Goal: Information Seeking & Learning: Learn about a topic

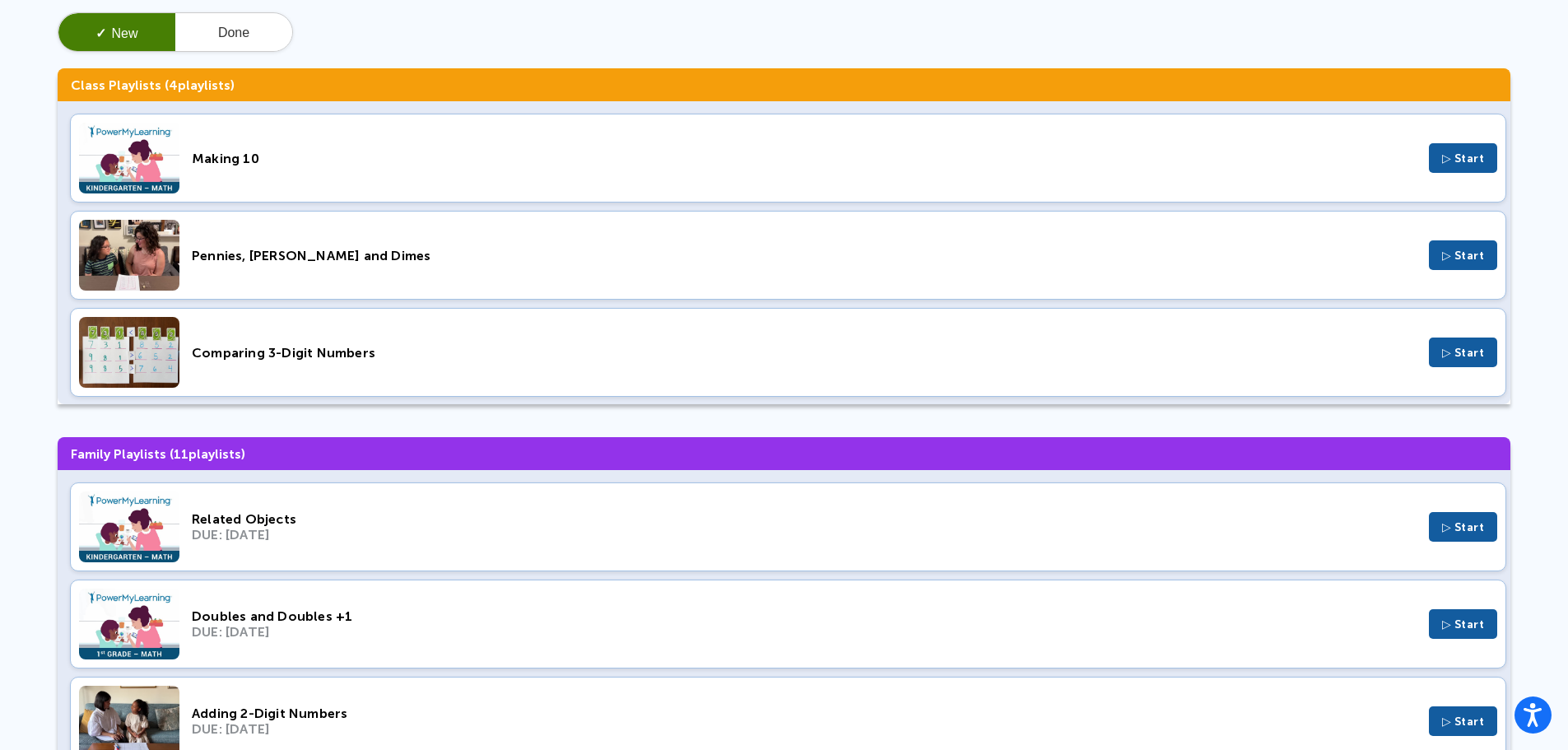
scroll to position [144, 0]
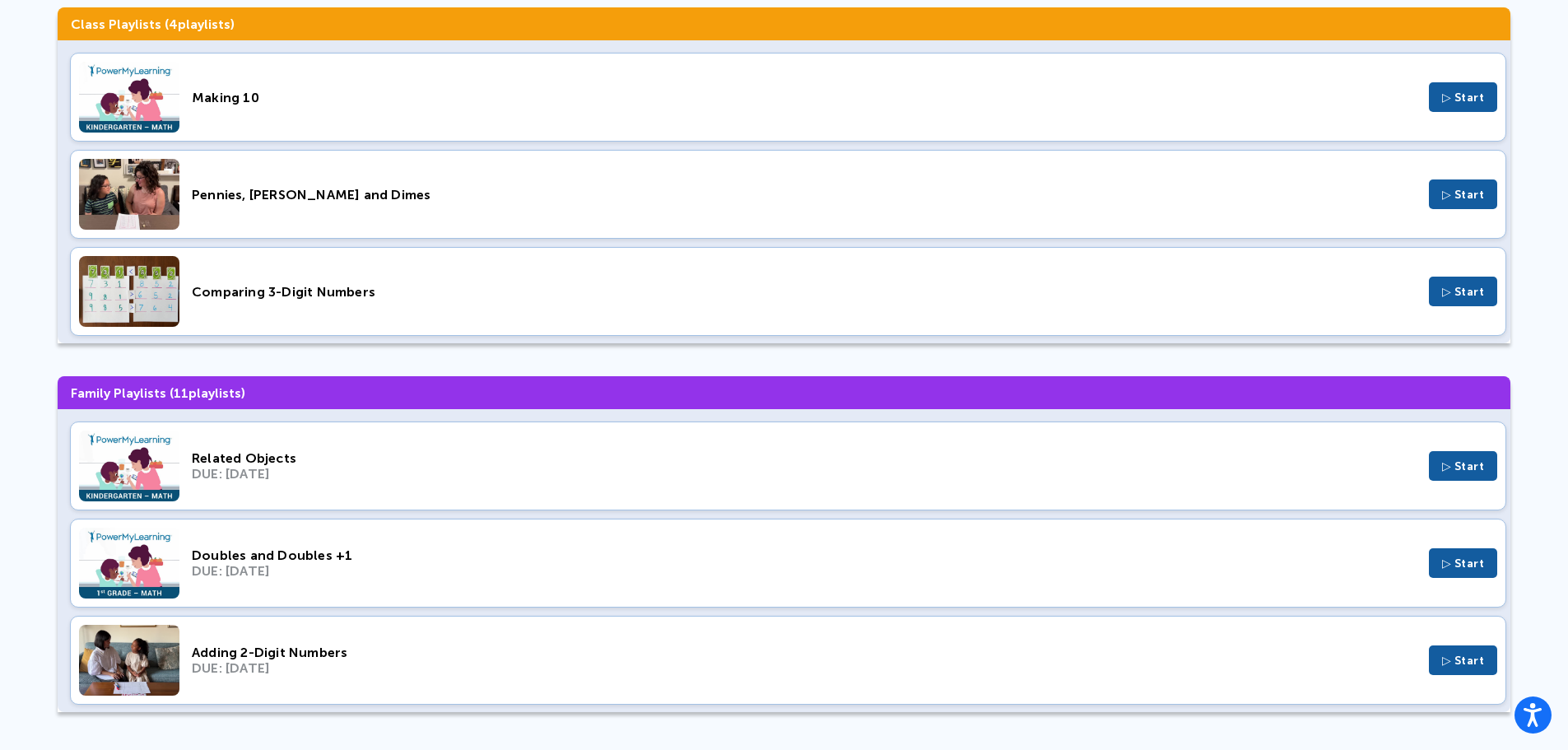
click at [1441, 467] on span "▷ Start" at bounding box center [1462, 466] width 43 height 14
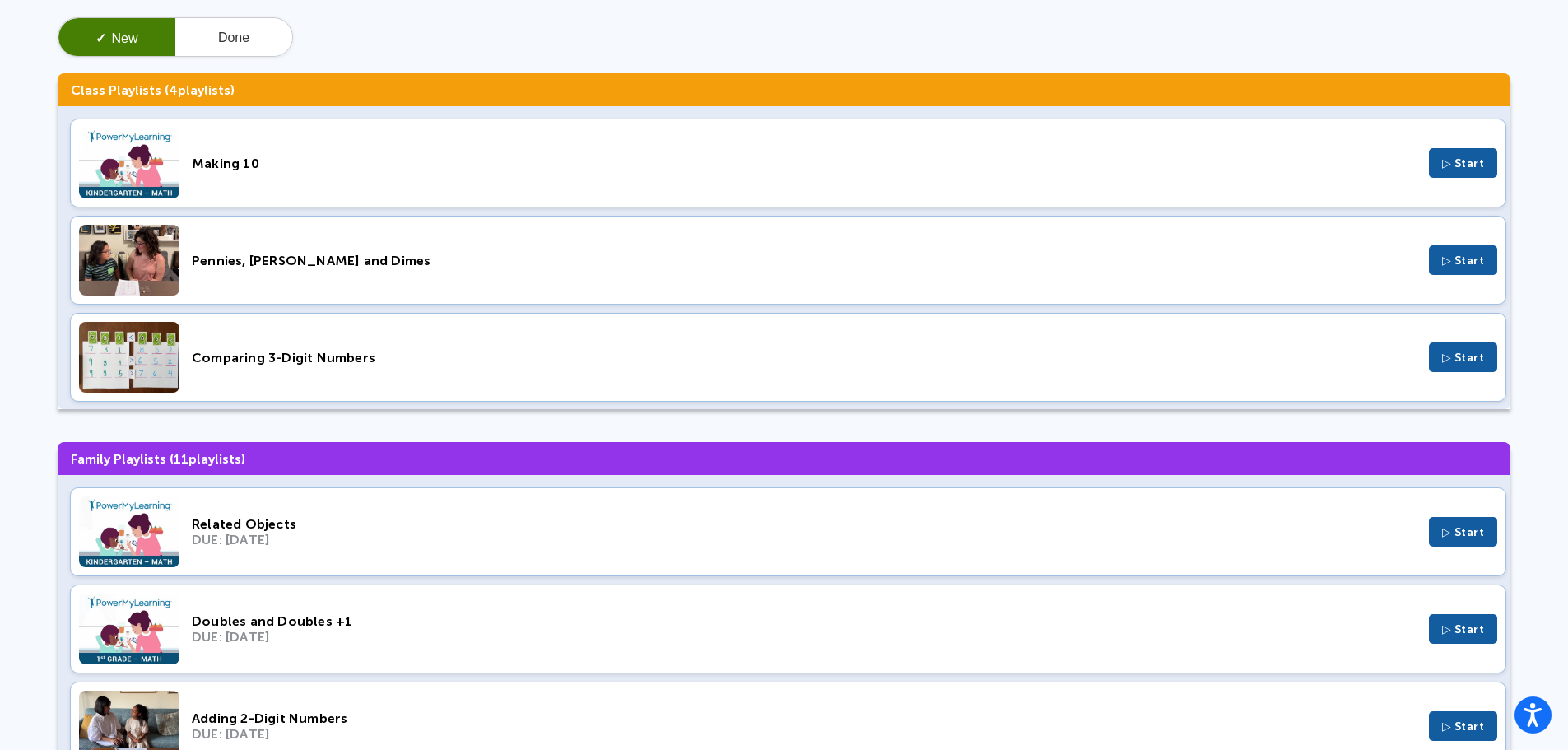
scroll to position [0, 0]
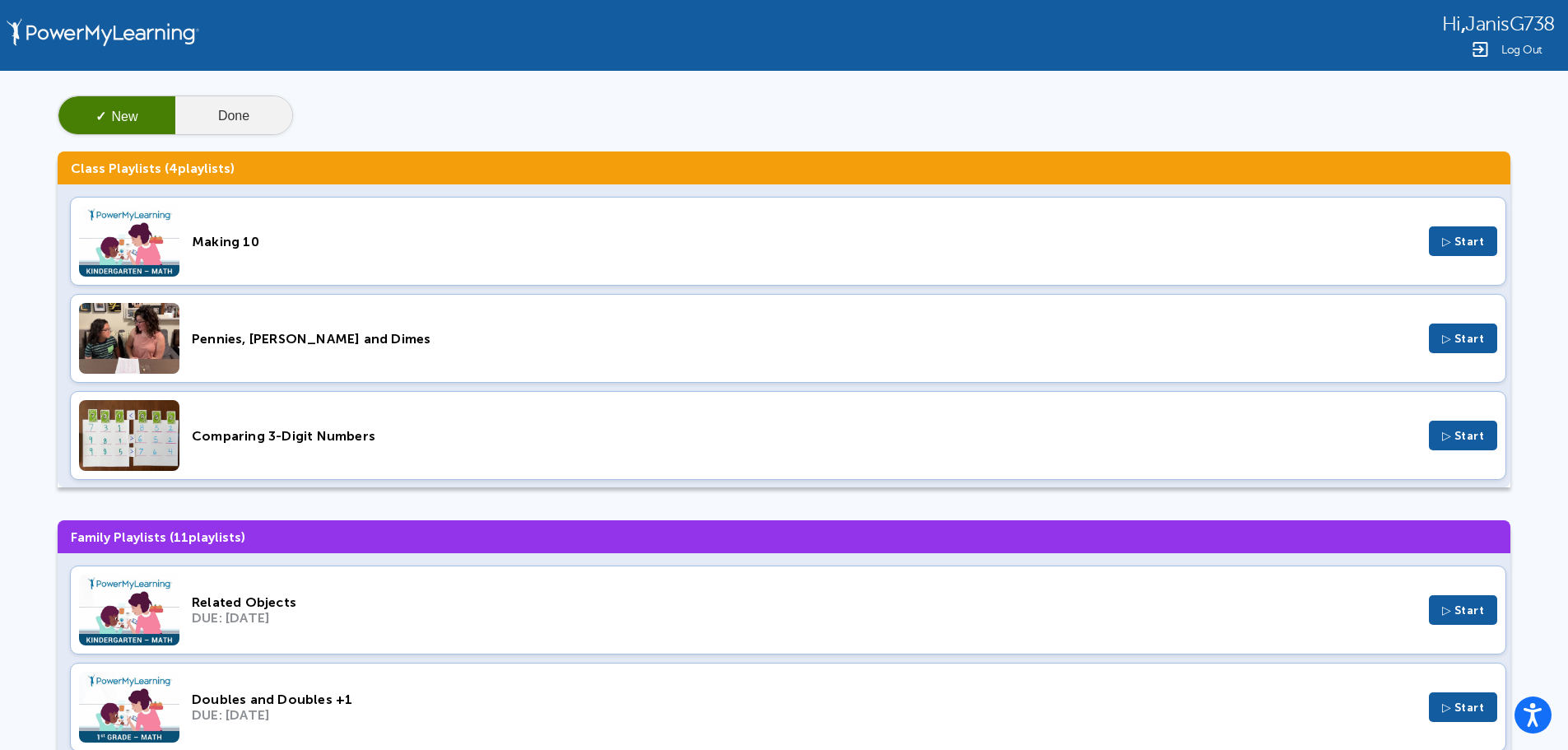
click at [261, 113] on button "Done" at bounding box center [233, 116] width 117 height 40
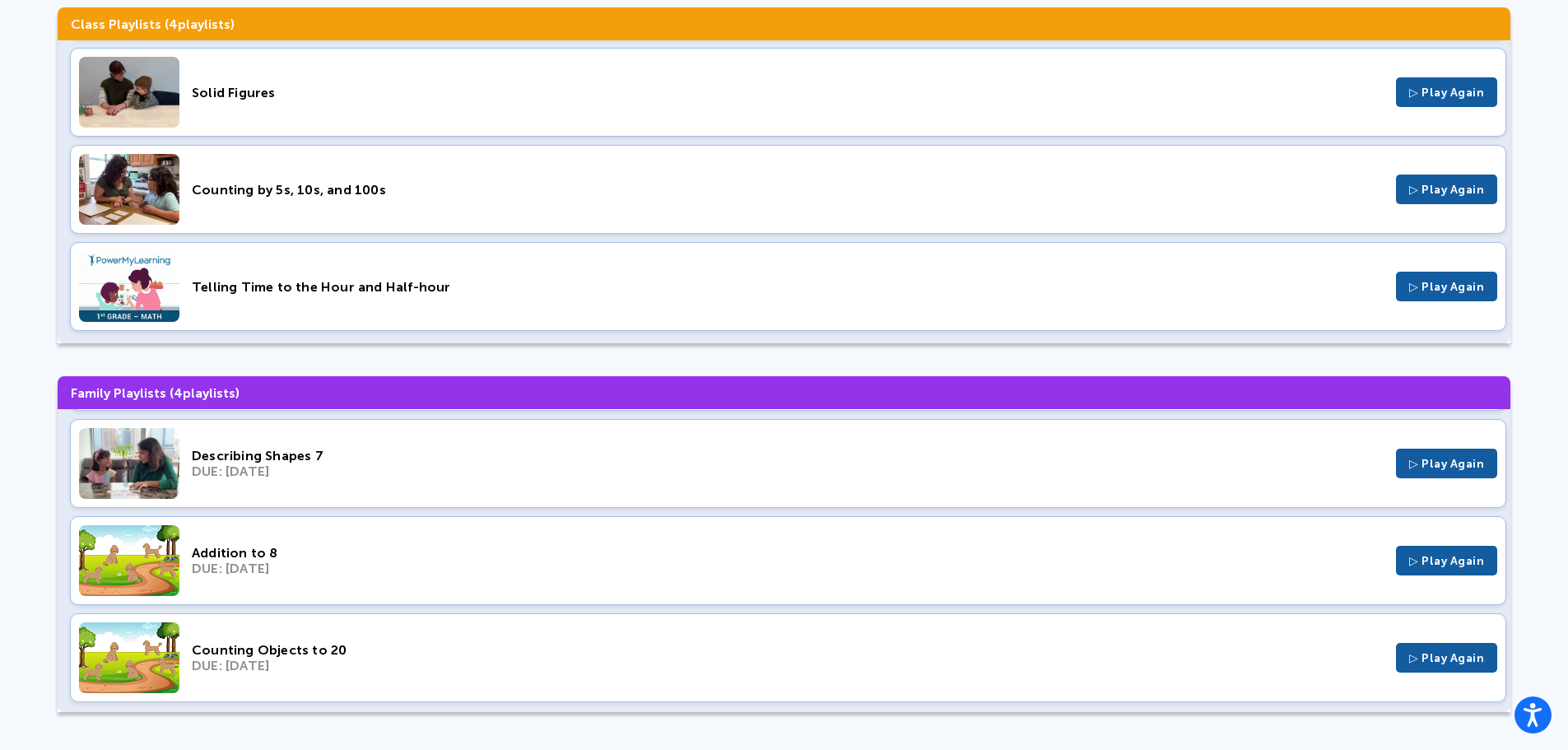
scroll to position [102, 0]
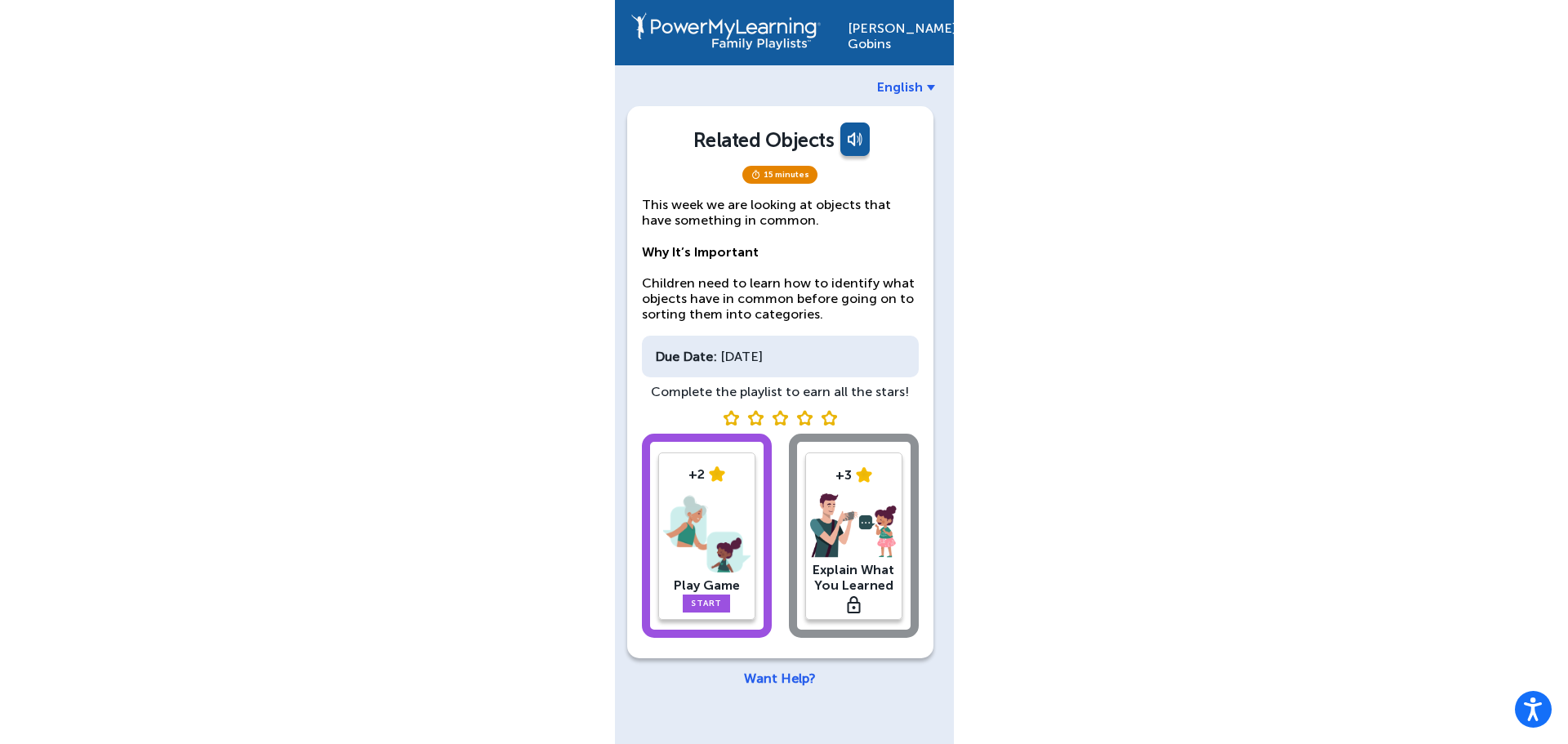
click at [717, 592] on div "Play Game" at bounding box center [706, 585] width 87 height 16
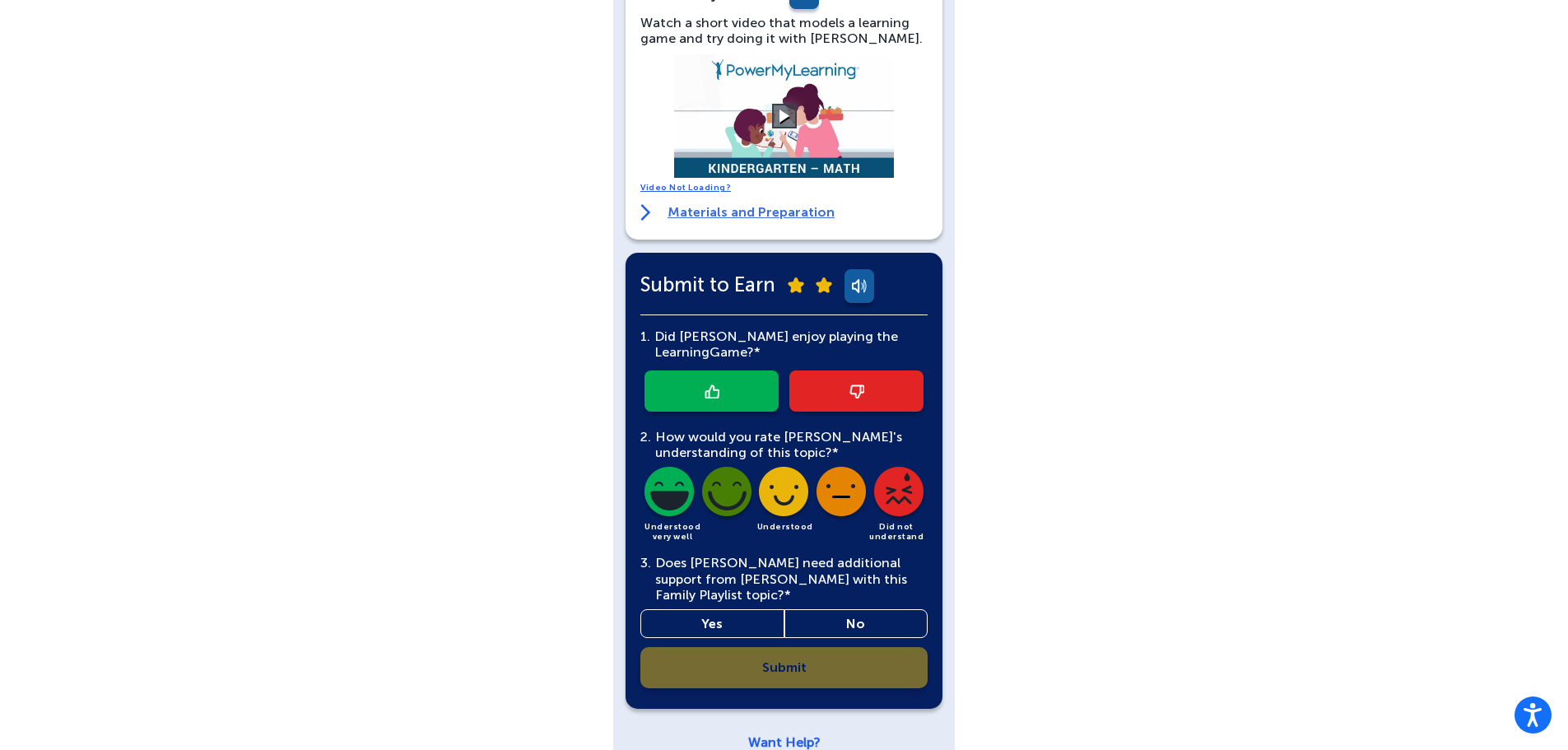
scroll to position [349, 0]
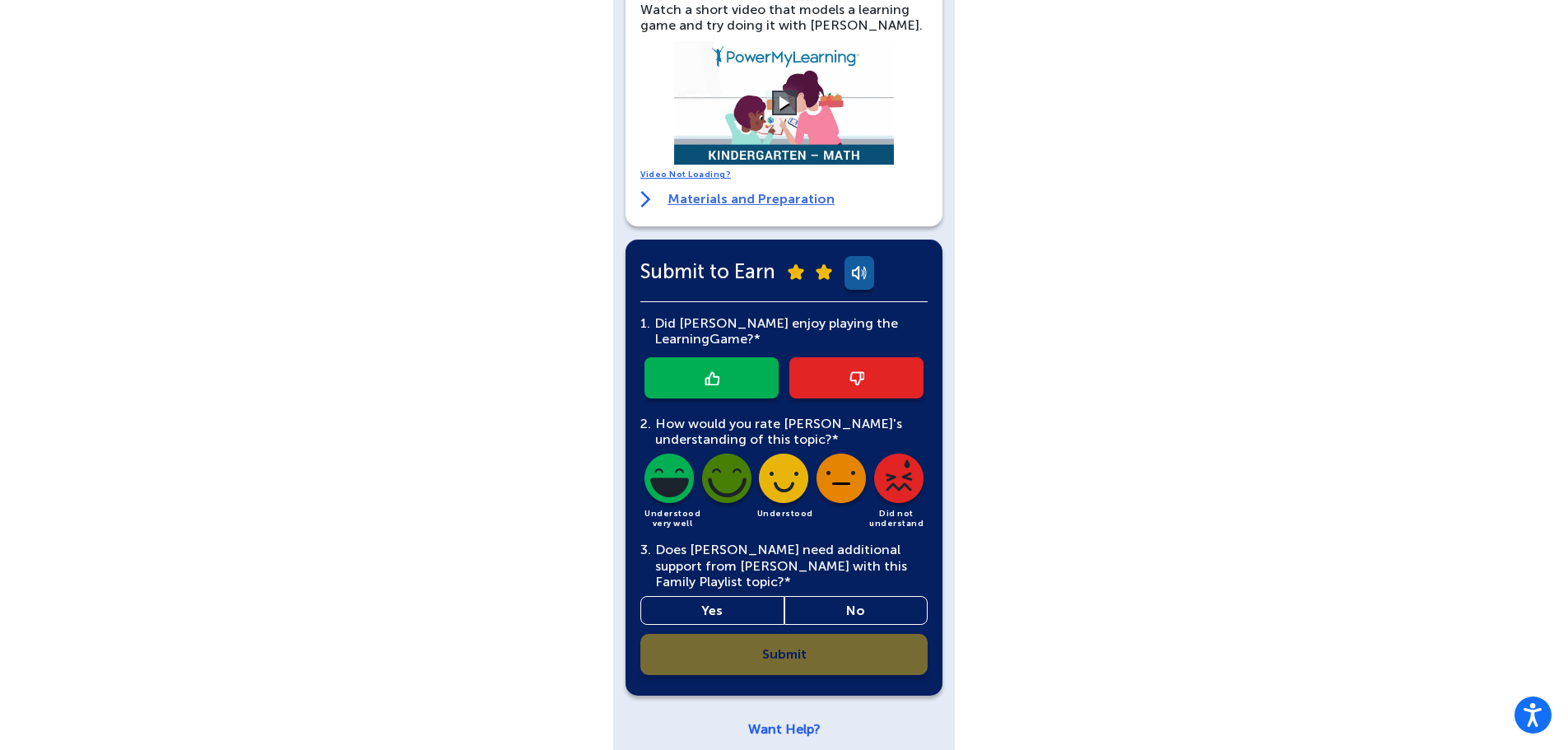
click at [727, 382] on link at bounding box center [711, 378] width 135 height 42
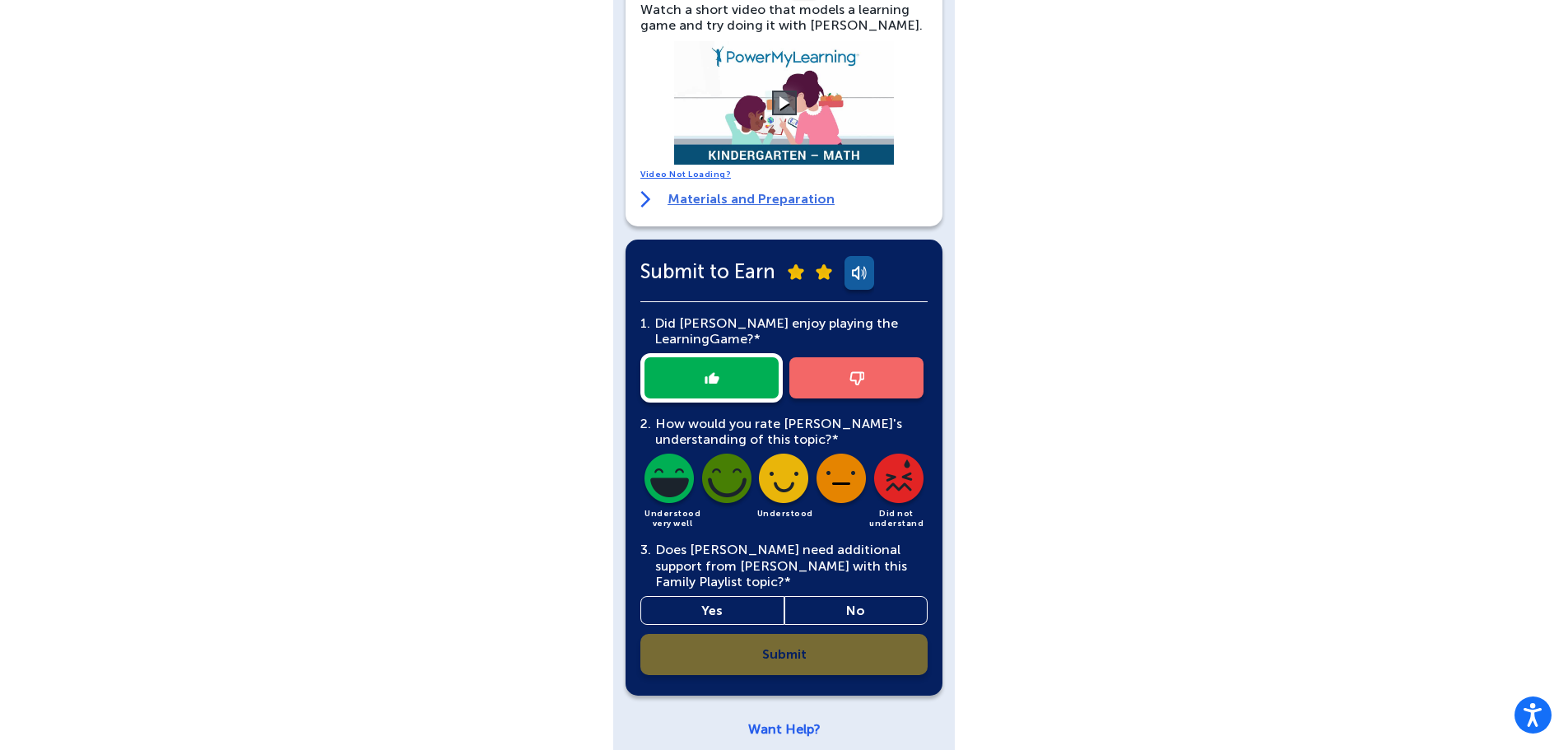
click at [843, 484] on img at bounding box center [841, 481] width 56 height 56
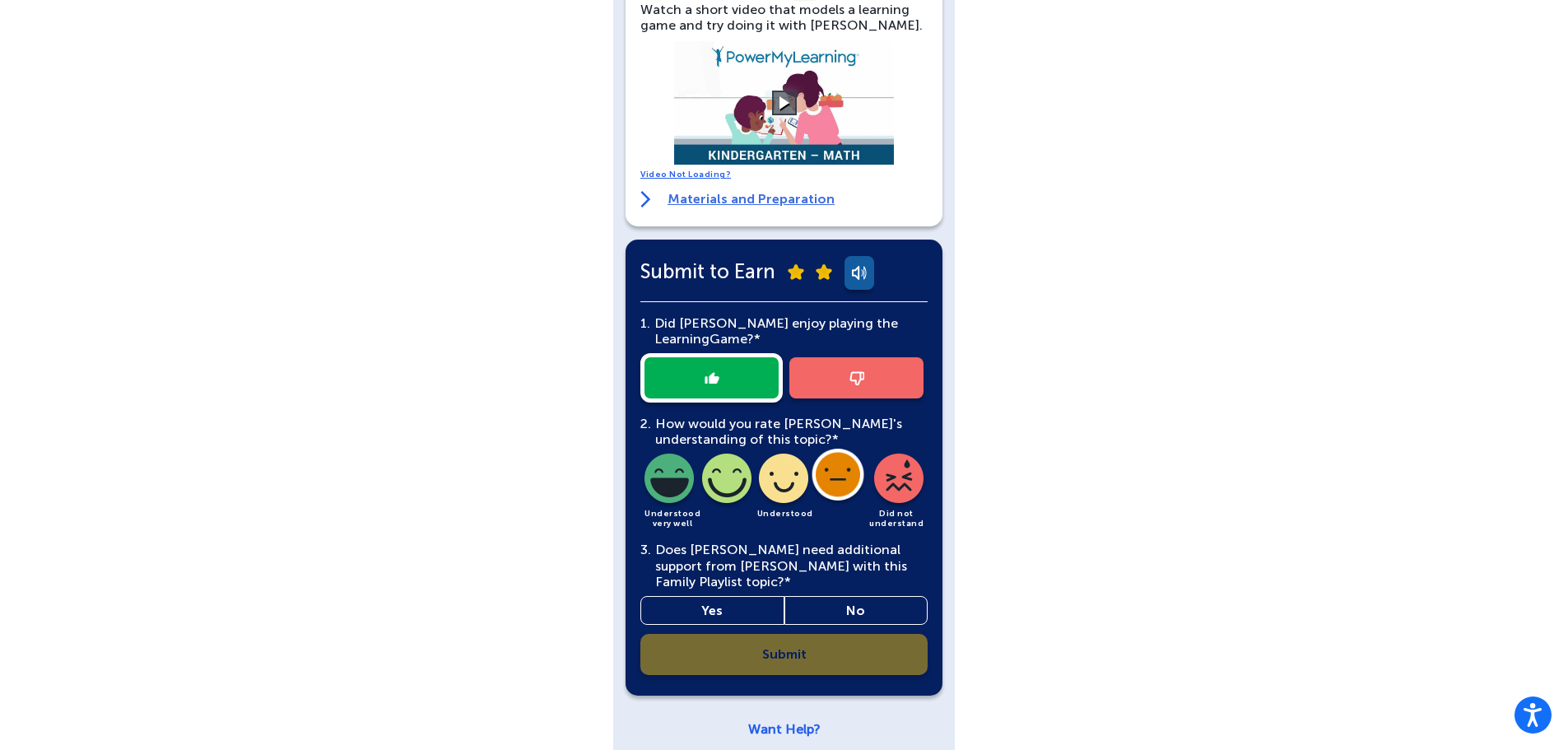
click at [719, 599] on link "Yes" at bounding box center [712, 609] width 144 height 29
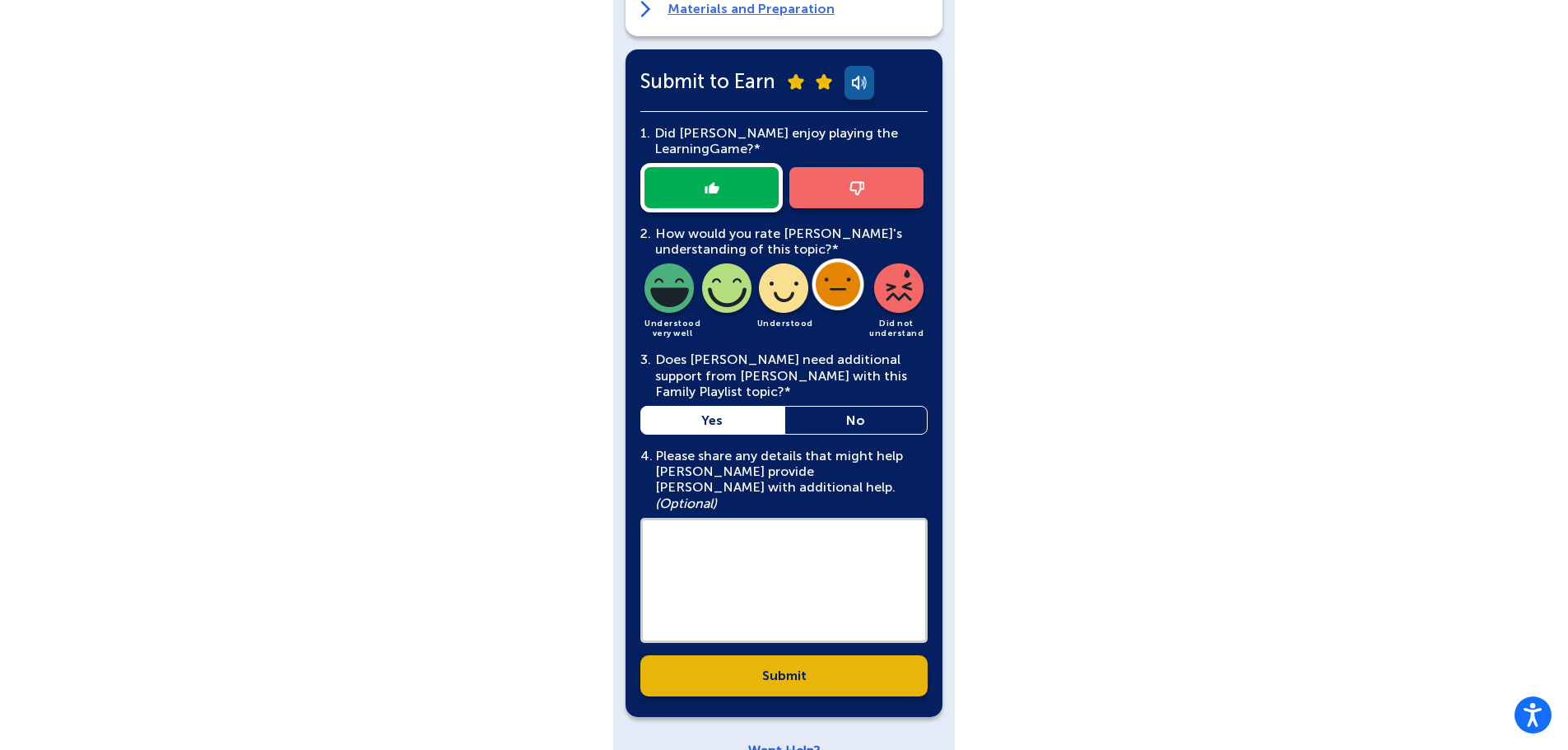
scroll to position [545, 0]
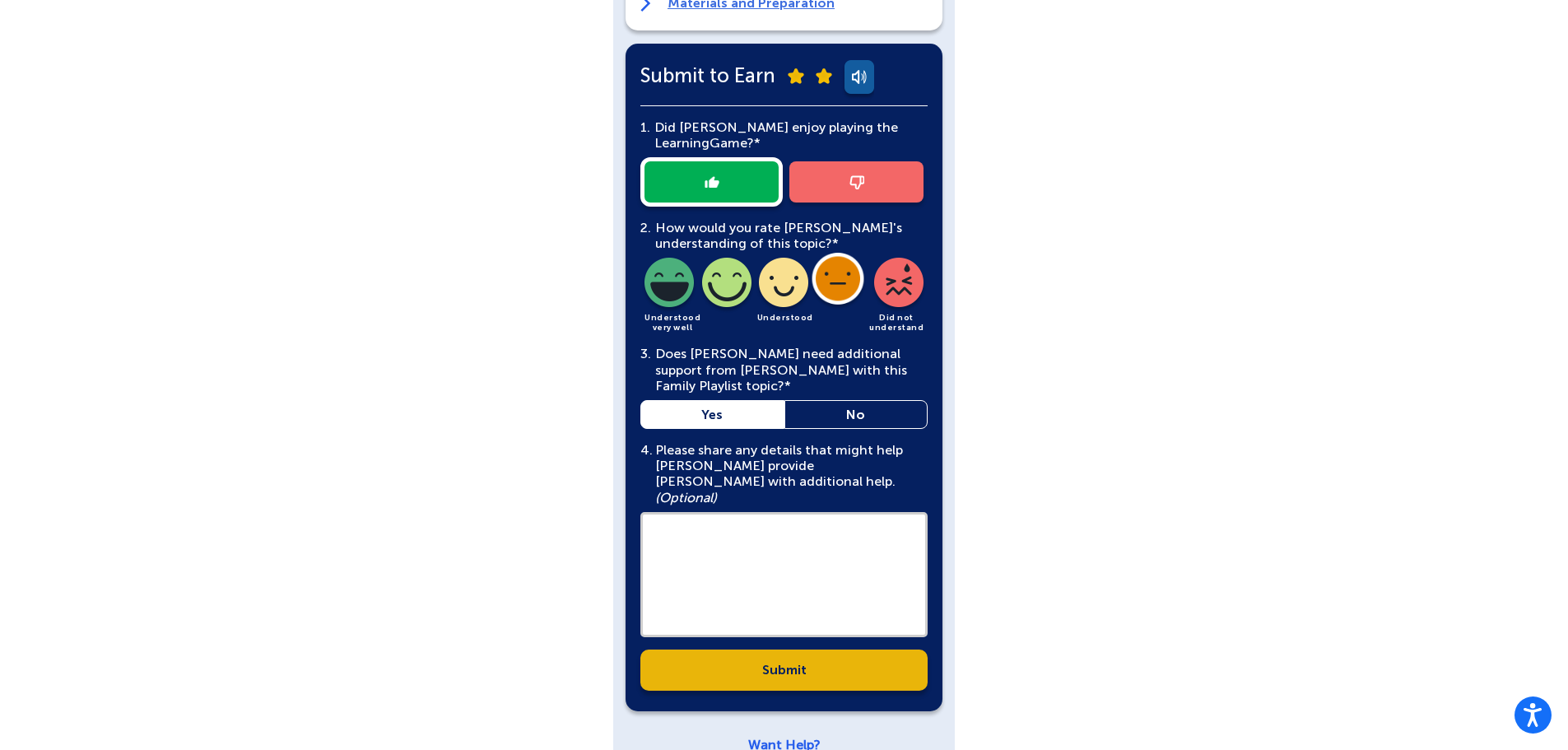
click at [697, 512] on textarea at bounding box center [784, 574] width 287 height 125
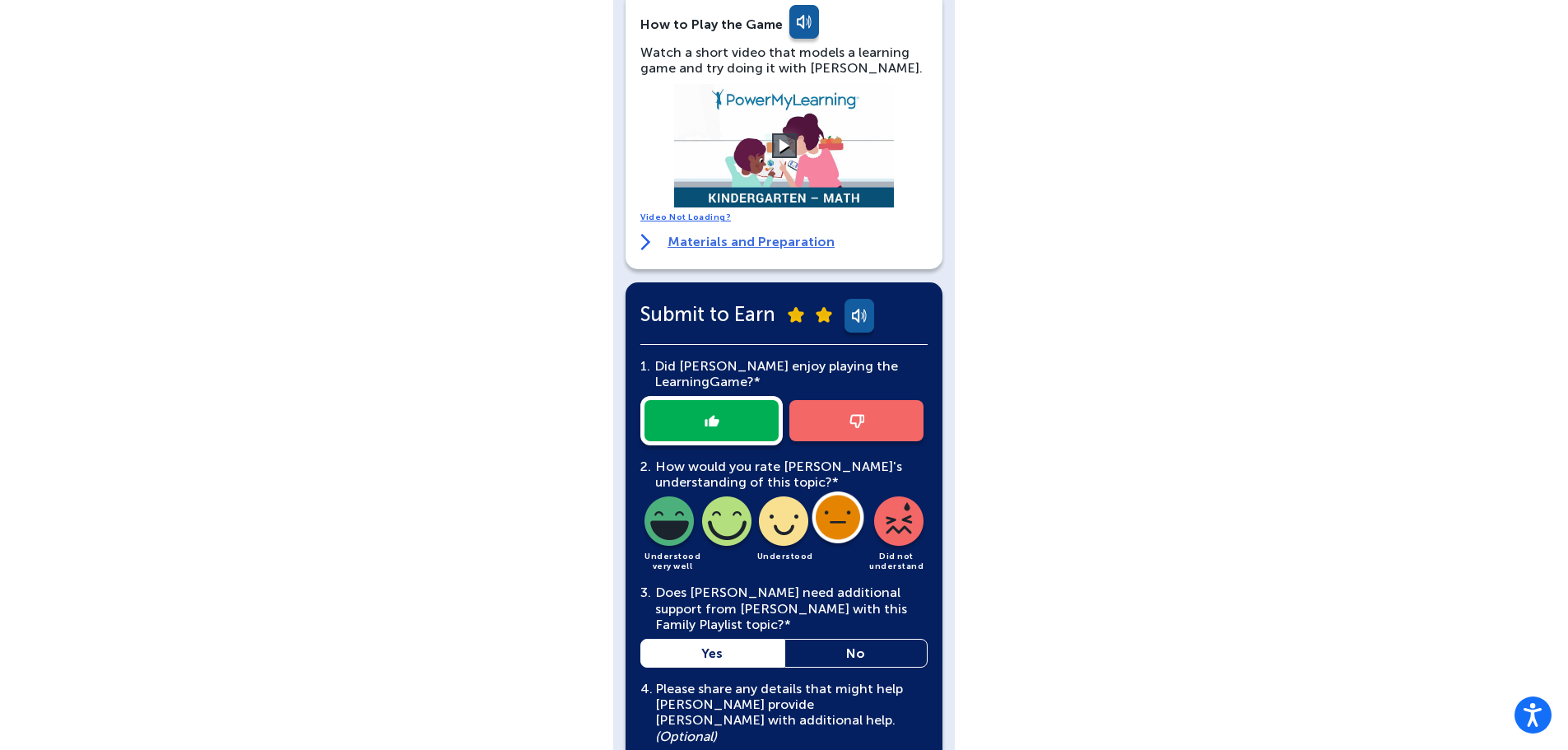
scroll to position [298, 0]
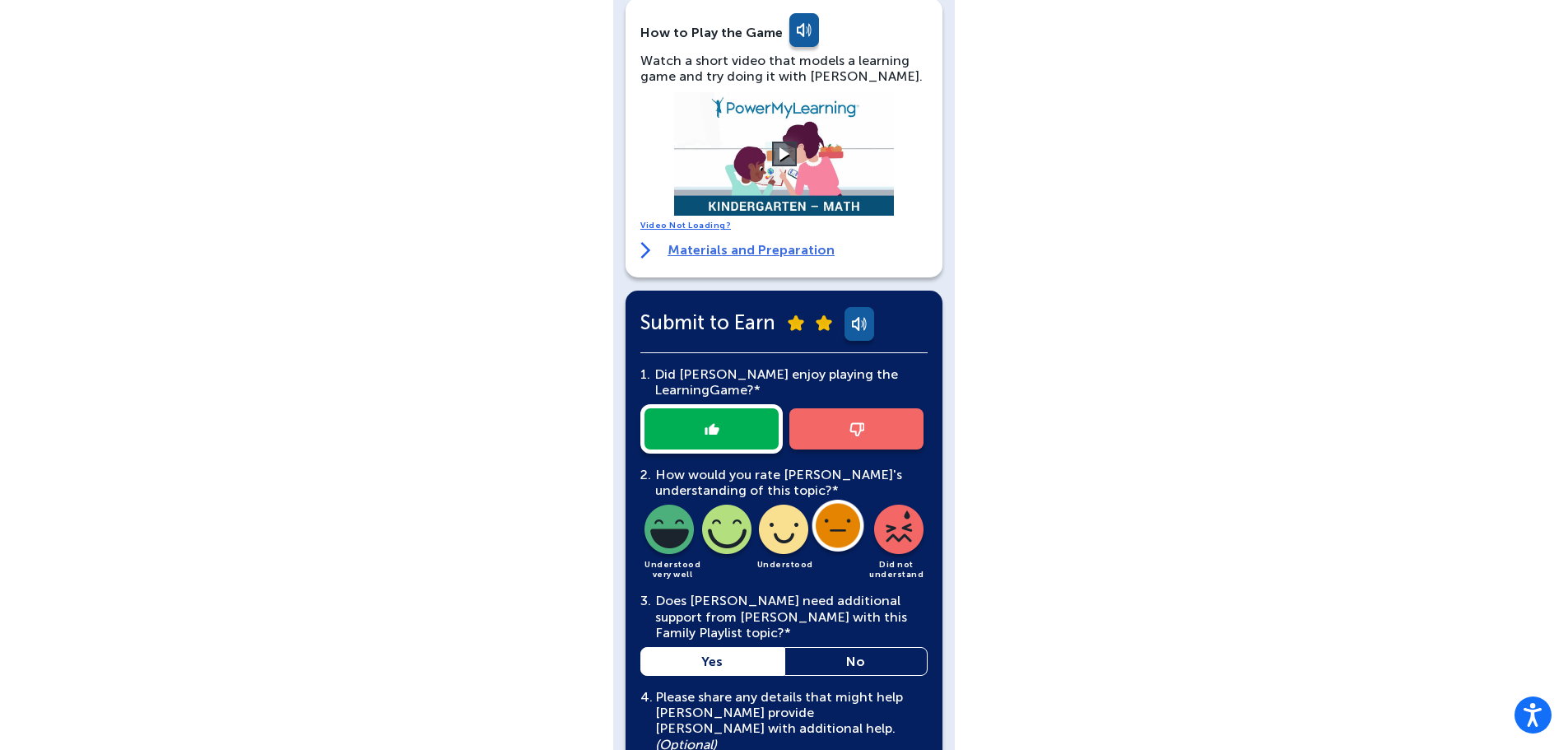
type textarea "**********"
click at [842, 537] on div at bounding box center [841, 534] width 57 height 59
click at [678, 538] on img at bounding box center [669, 532] width 56 height 56
click at [846, 526] on img at bounding box center [841, 532] width 56 height 56
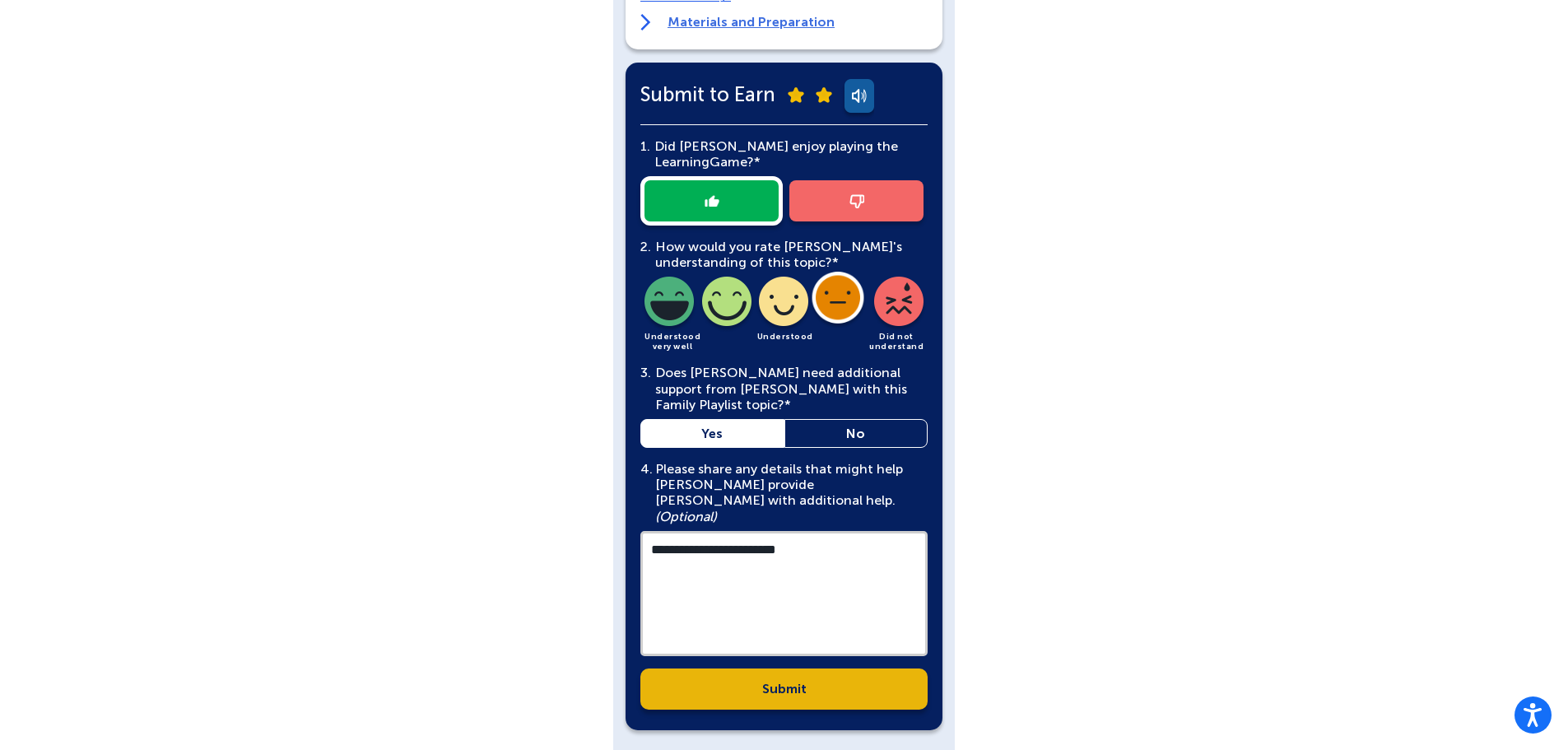
scroll to position [545, 0]
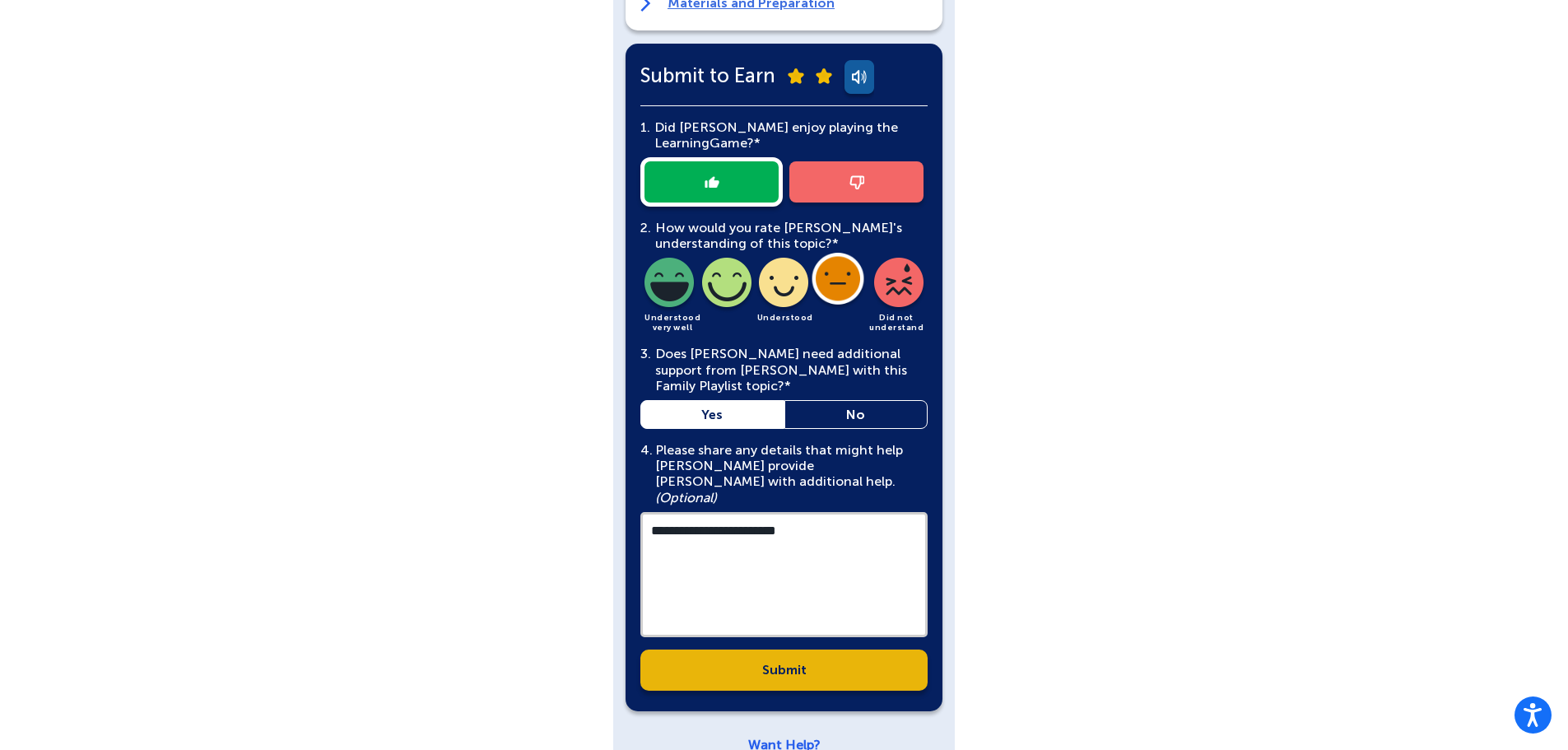
click at [833, 649] on link "Submit" at bounding box center [784, 670] width 287 height 42
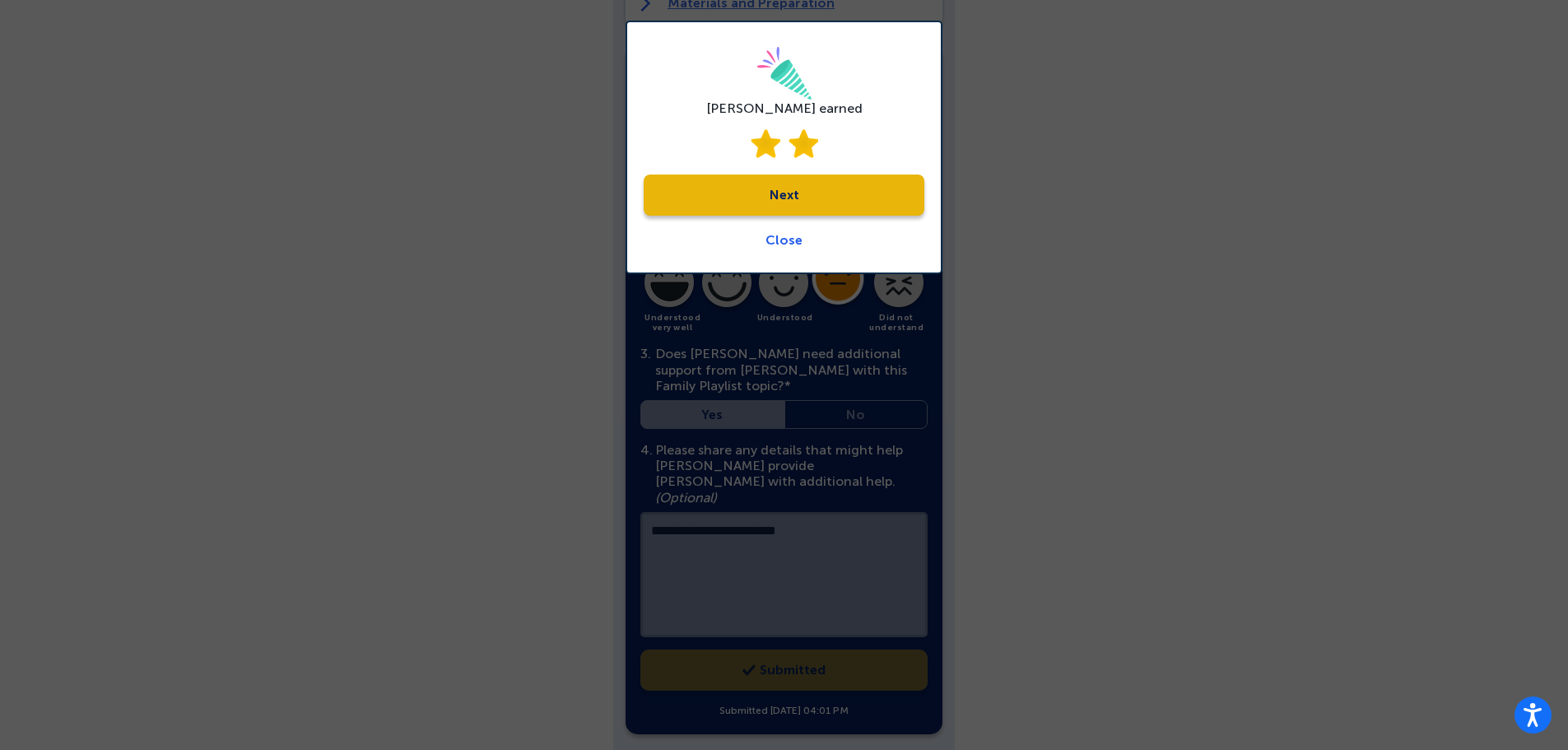
click at [785, 192] on link "Next" at bounding box center [784, 195] width 281 height 42
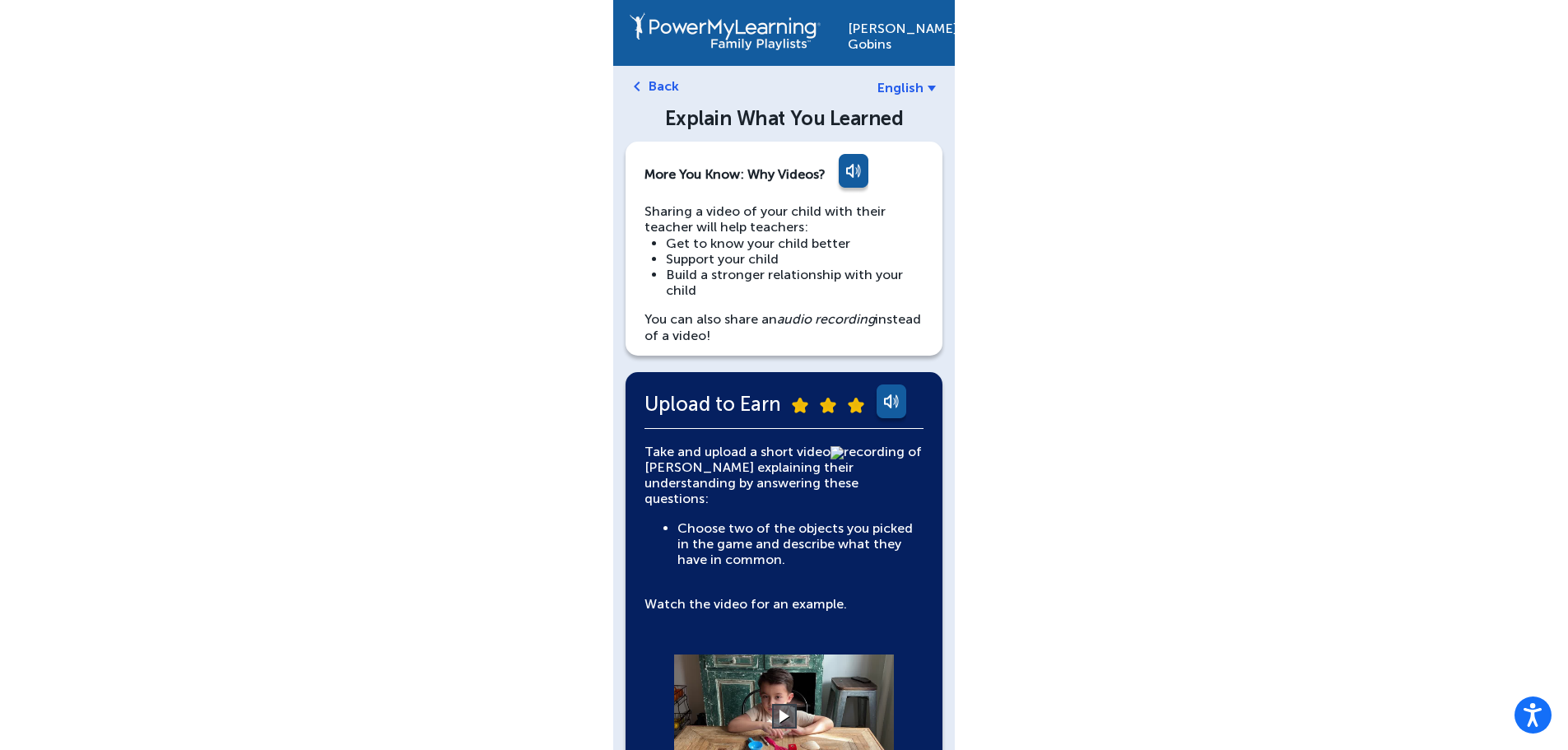
click at [927, 81] on link "English" at bounding box center [906, 88] width 58 height 16
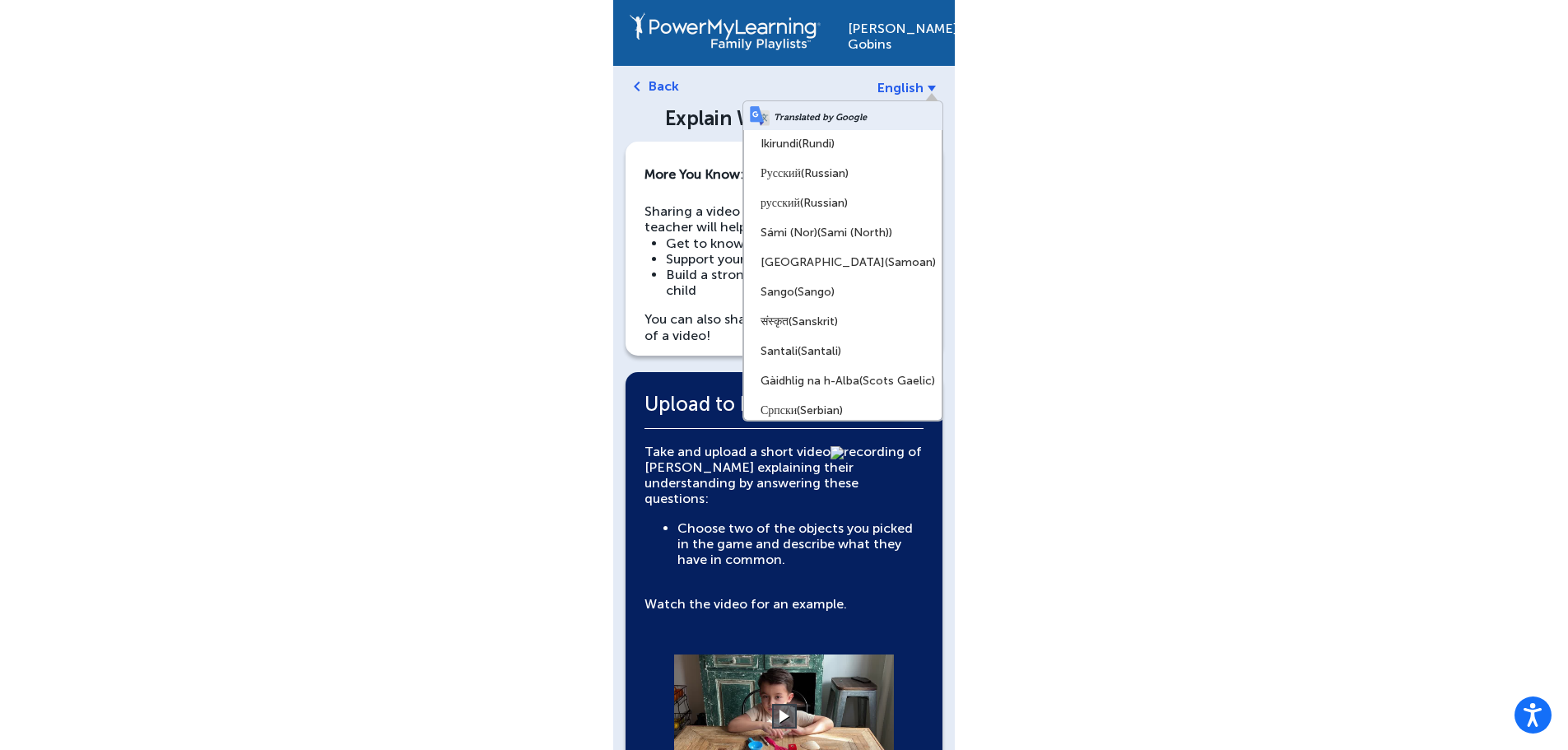
scroll to position [5432, 0]
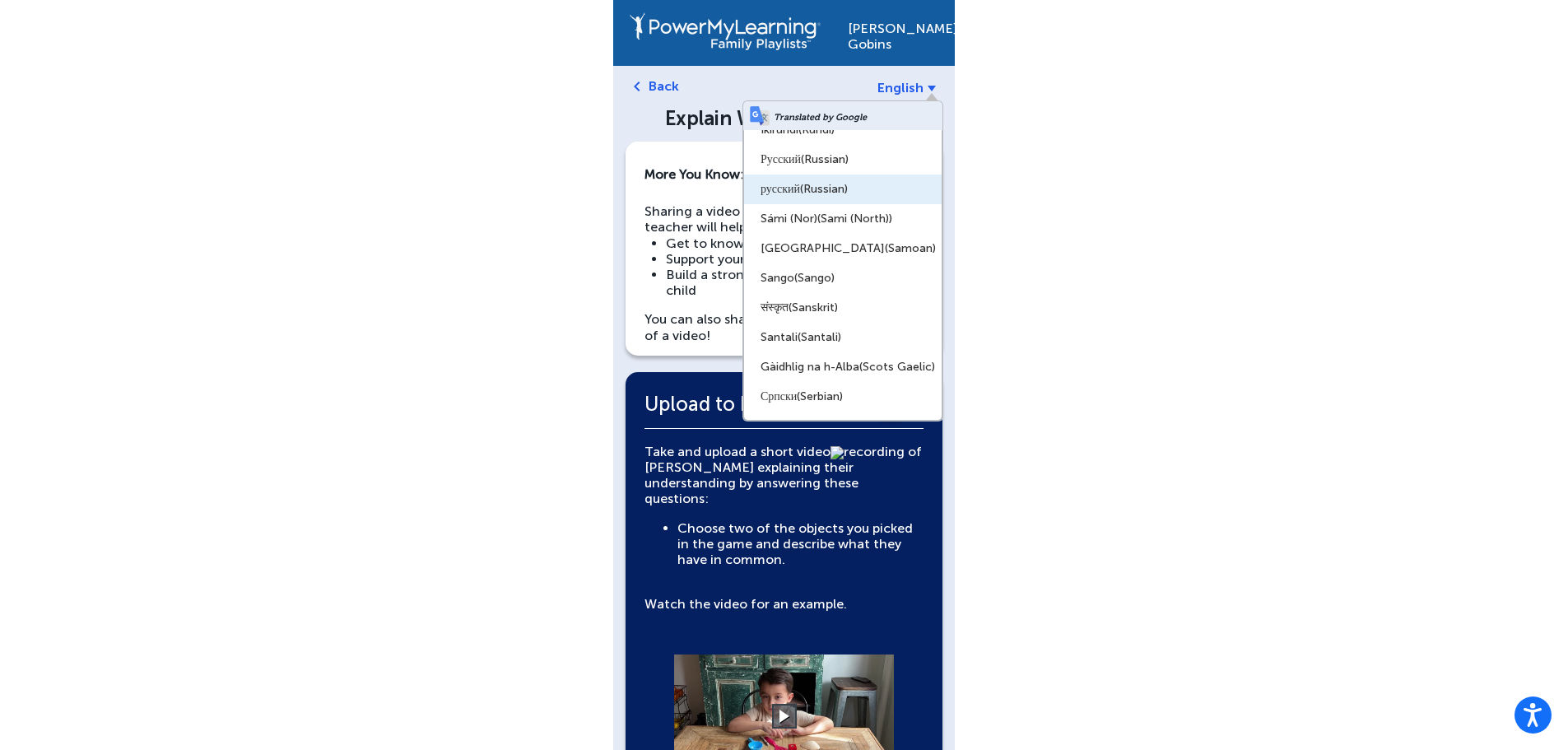
click at [827, 182] on span "(Russian)" at bounding box center [824, 189] width 47 height 14
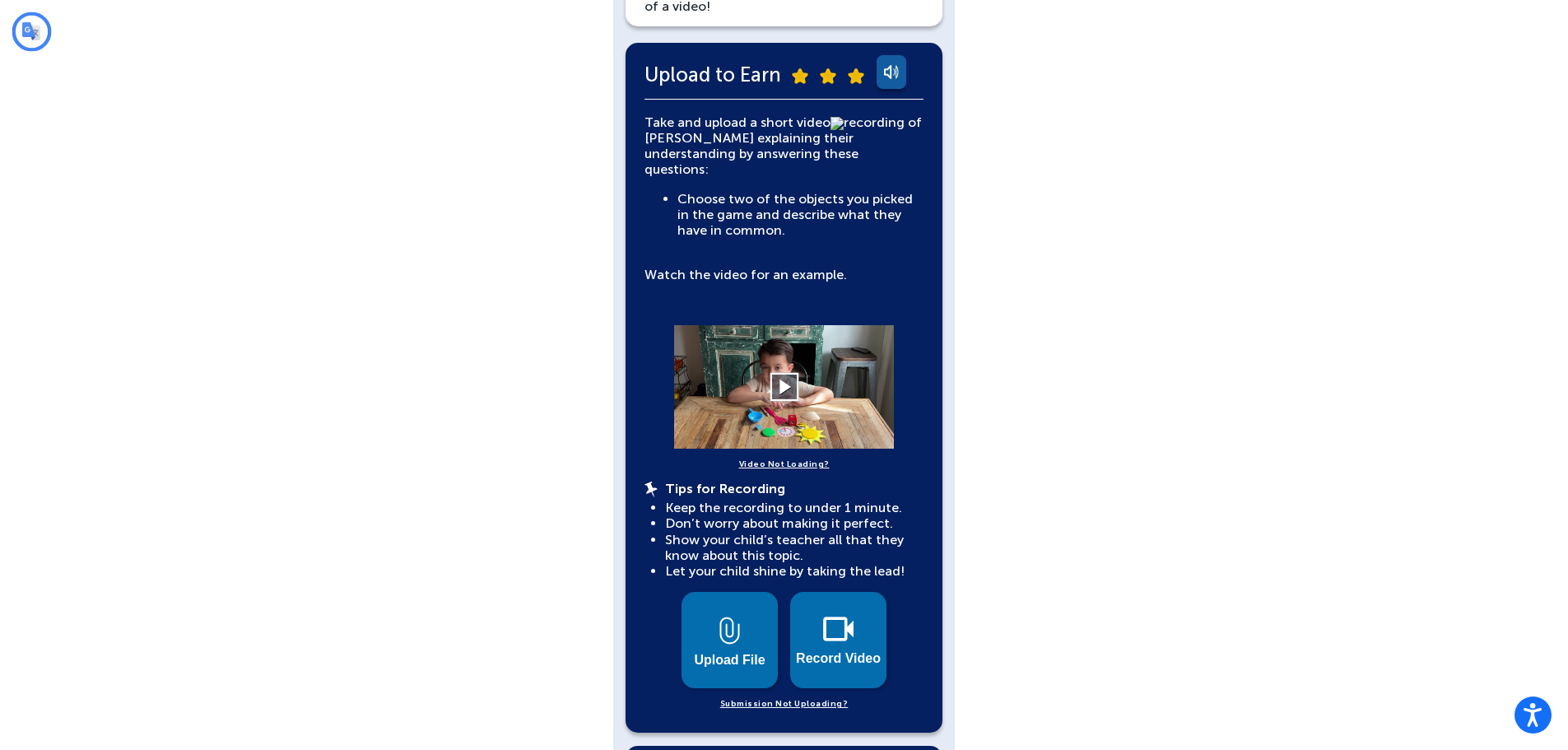
scroll to position [0, 0]
click at [784, 374] on button at bounding box center [784, 387] width 29 height 29
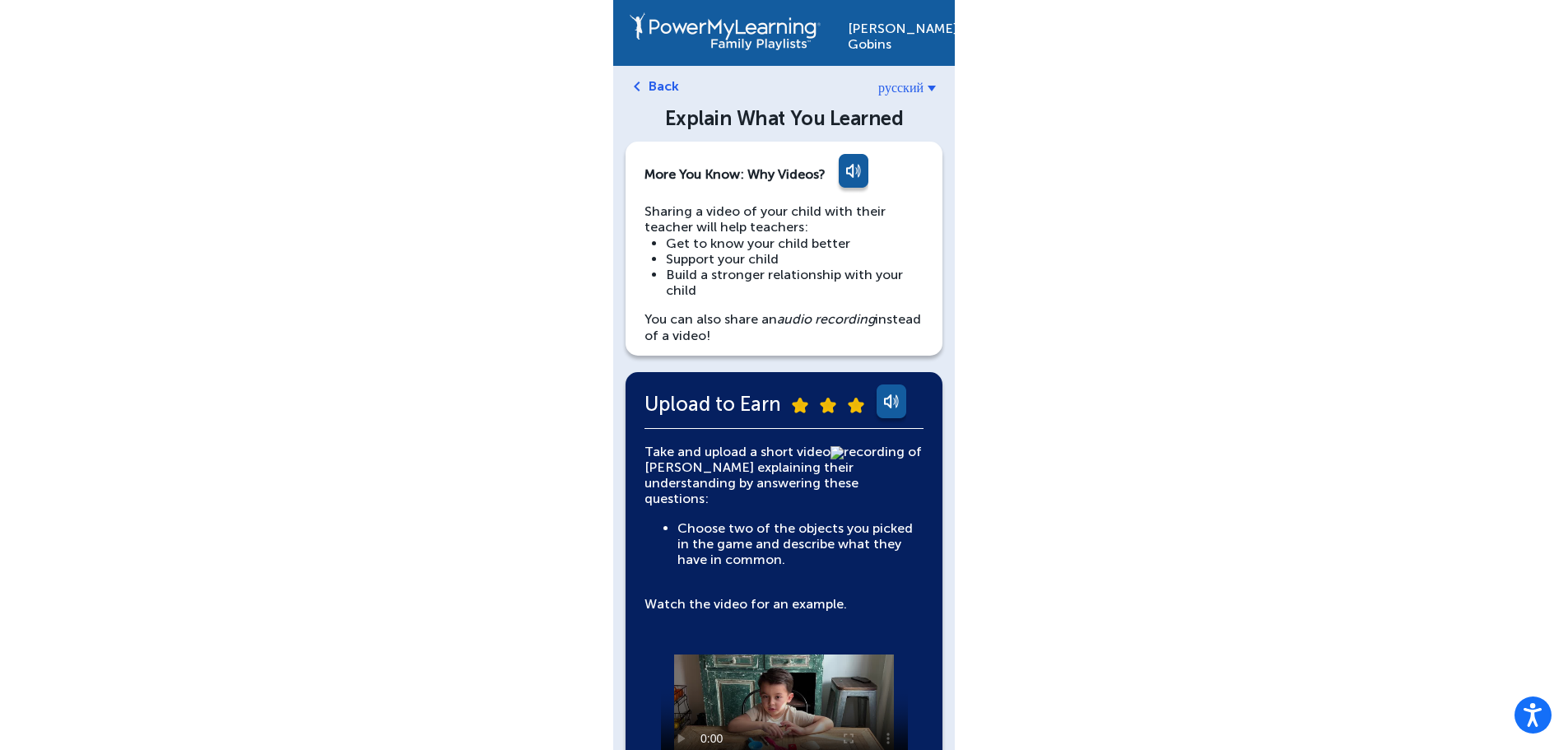
click at [927, 85] on link "русский" at bounding box center [907, 88] width 57 height 16
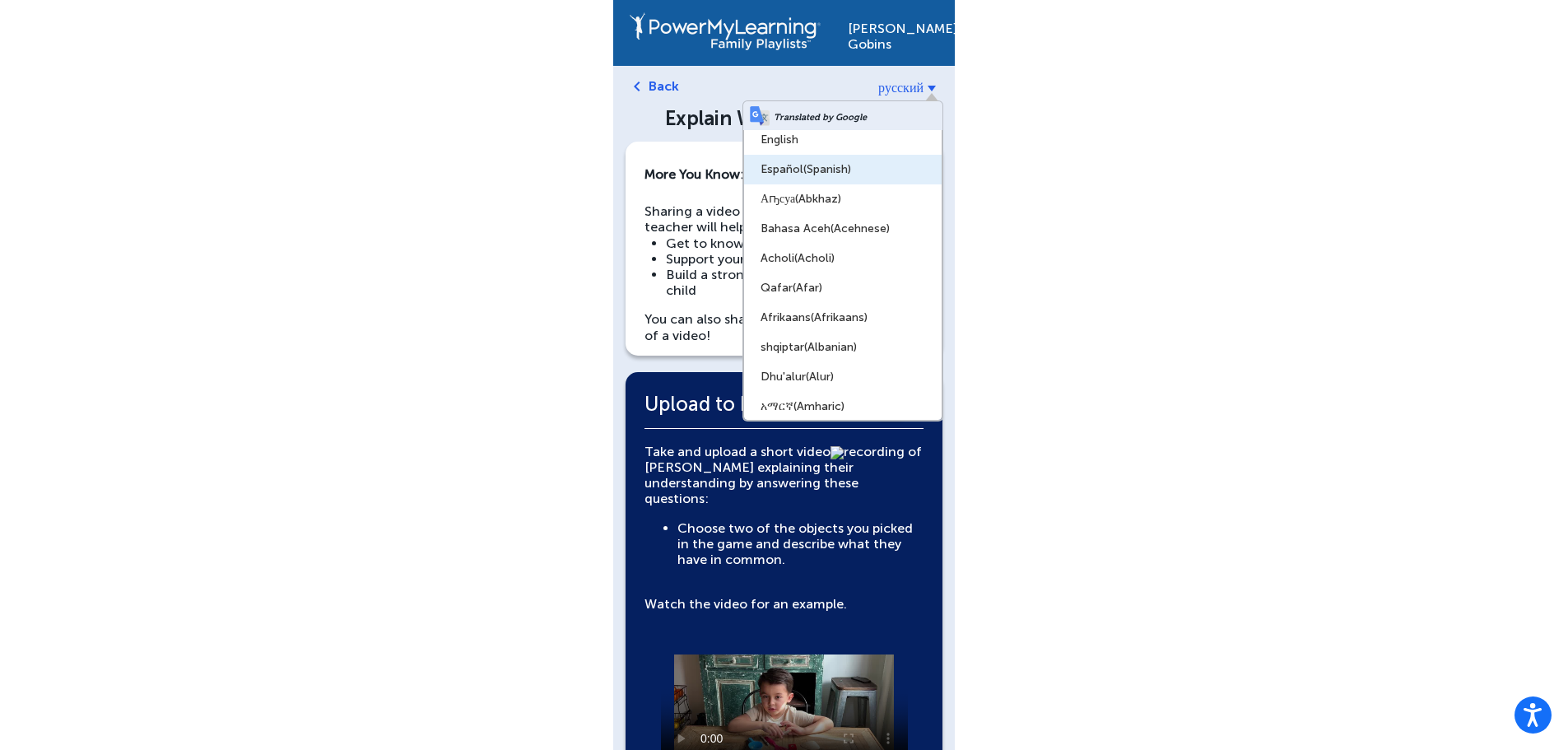
click at [820, 170] on span "(Spanish)" at bounding box center [827, 169] width 47 height 14
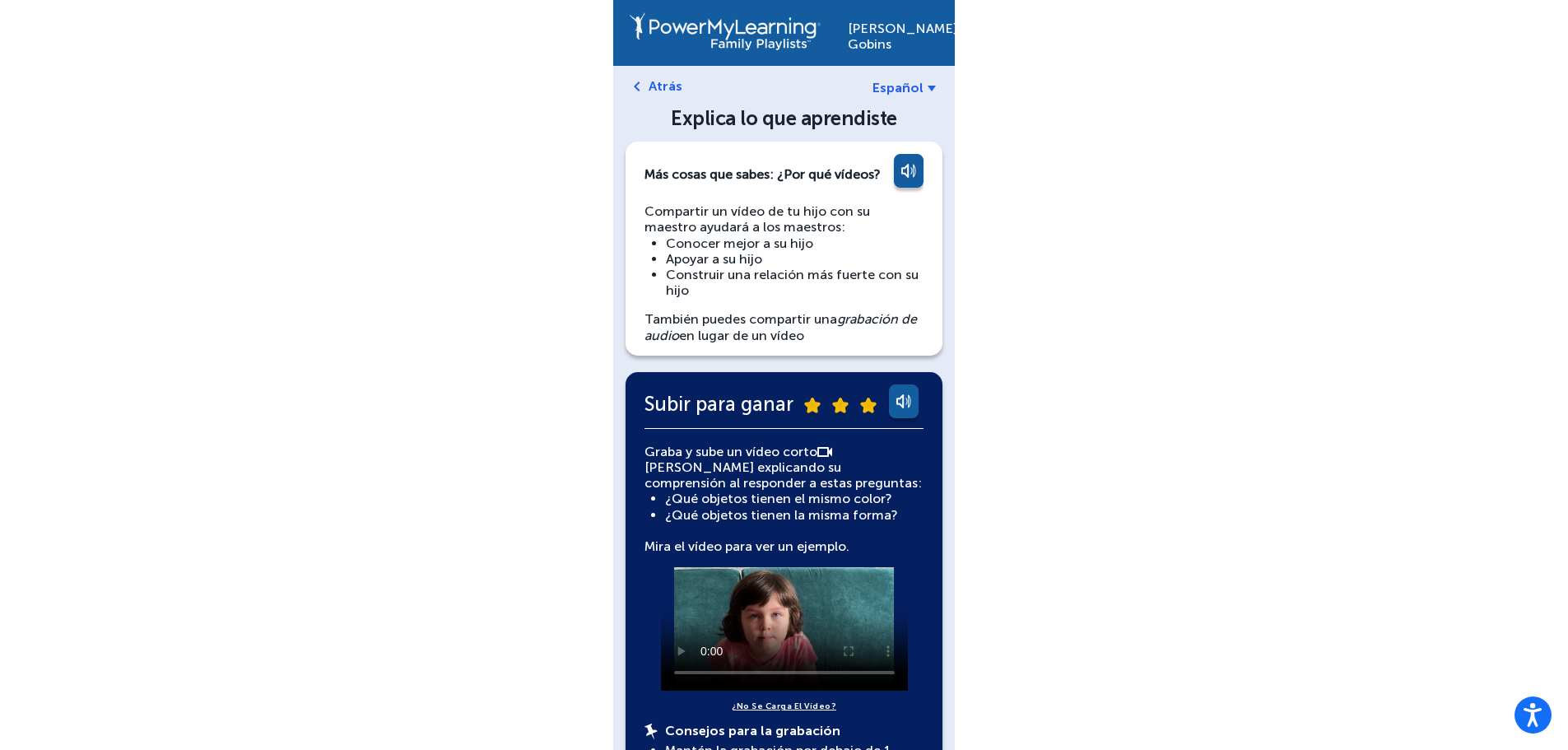
click at [927, 86] on link "Español" at bounding box center [904, 88] width 63 height 16
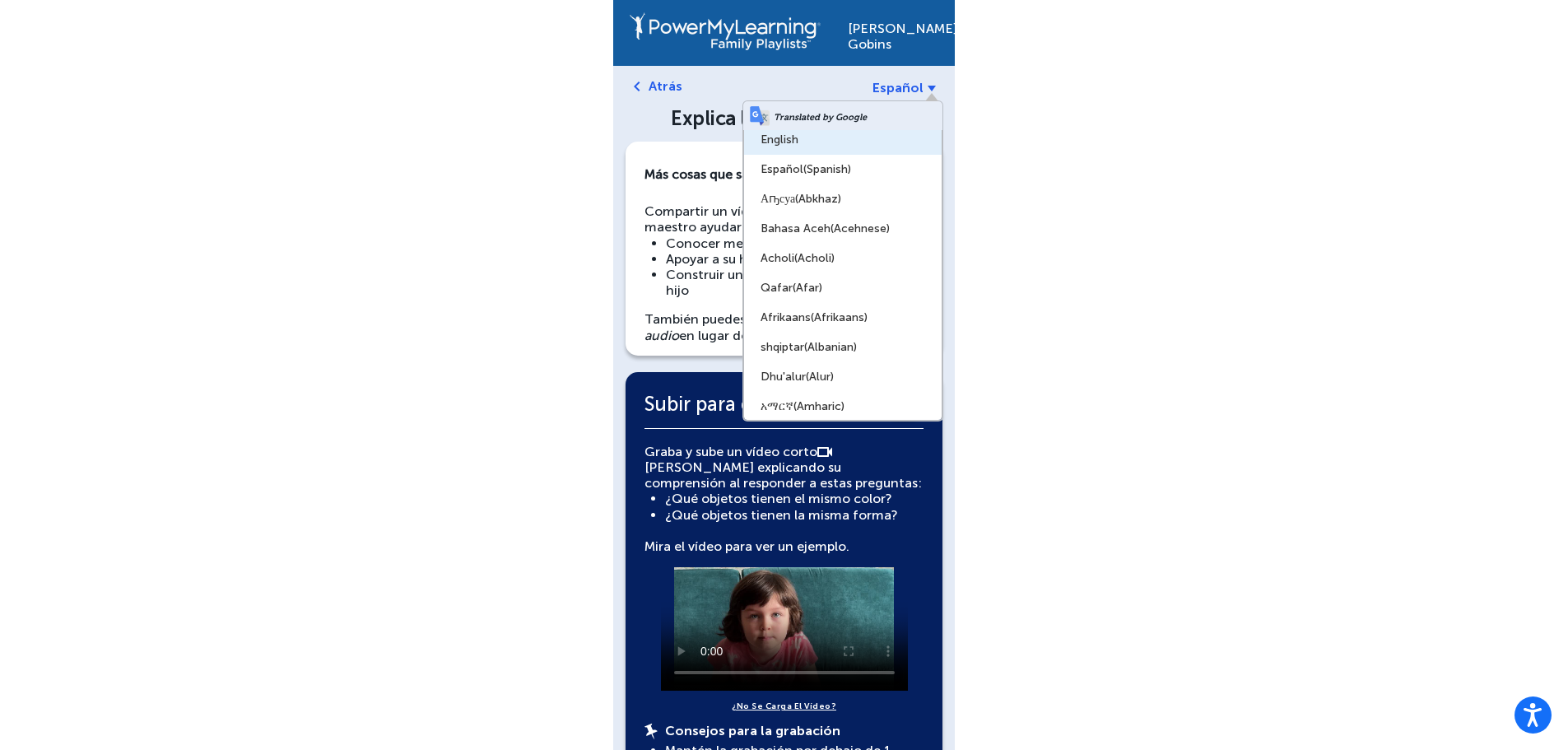
click at [858, 143] on link "English" at bounding box center [843, 140] width 198 height 30
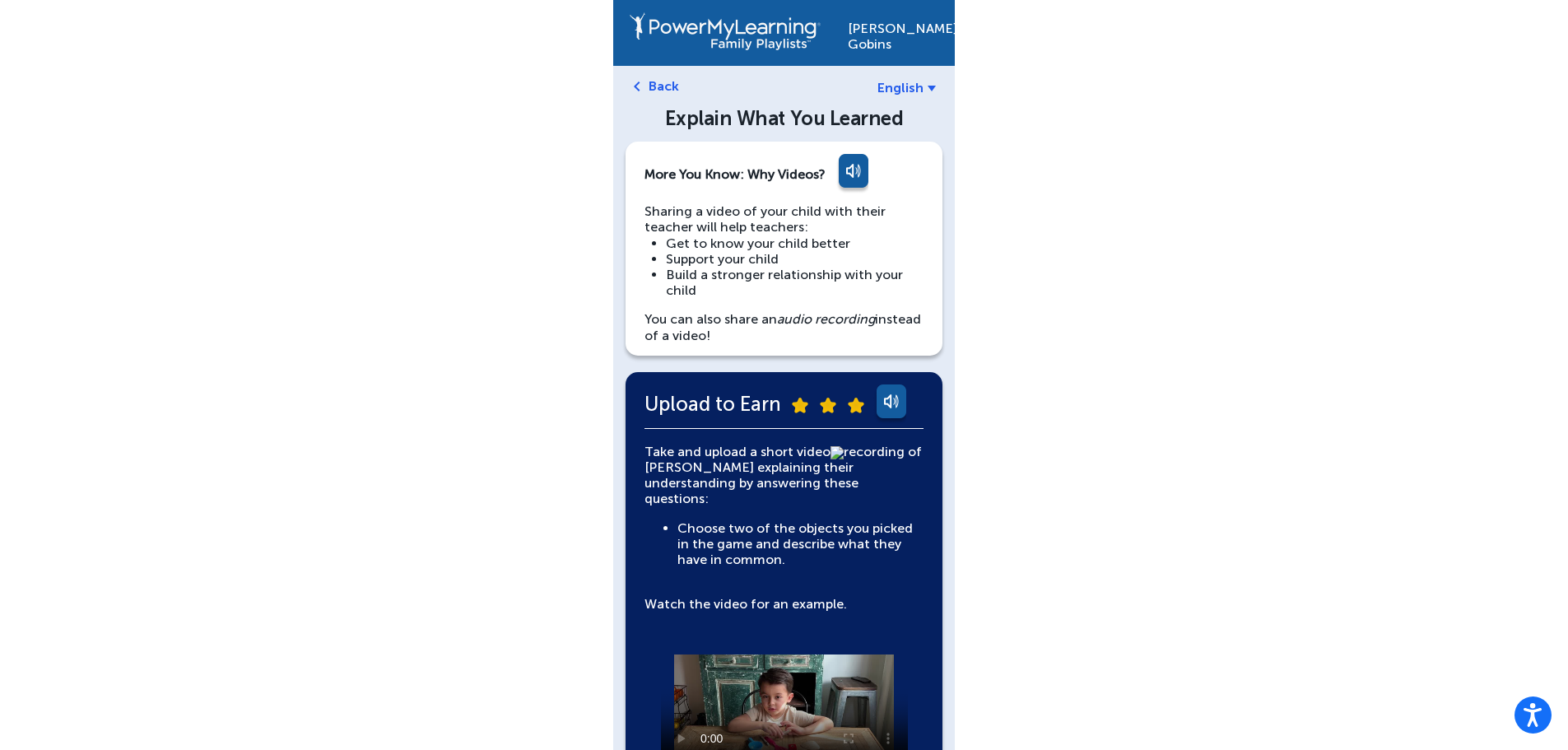
click at [929, 87] on b at bounding box center [931, 89] width 8 height 6
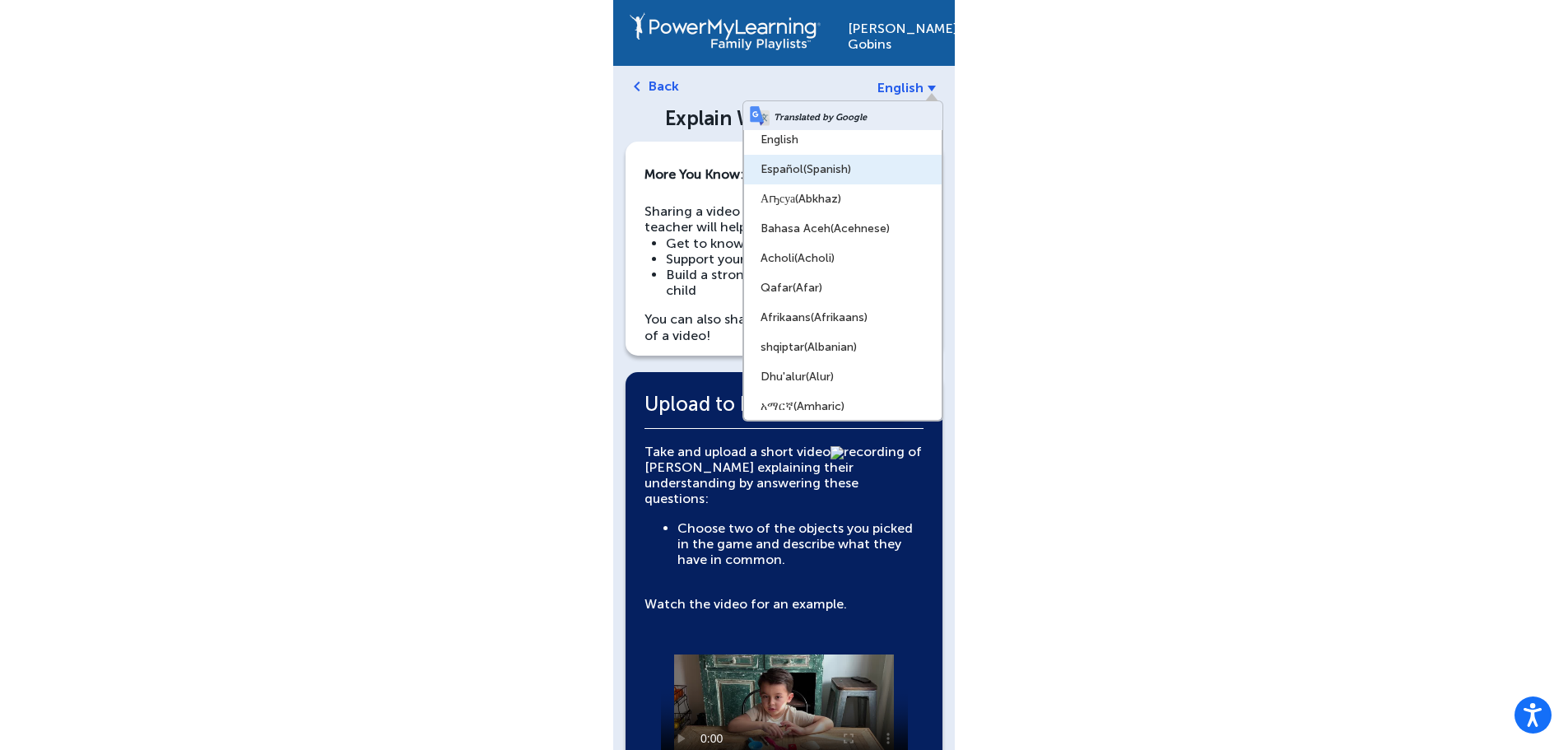
click at [866, 166] on link "Español (Spanish)" at bounding box center [843, 169] width 198 height 30
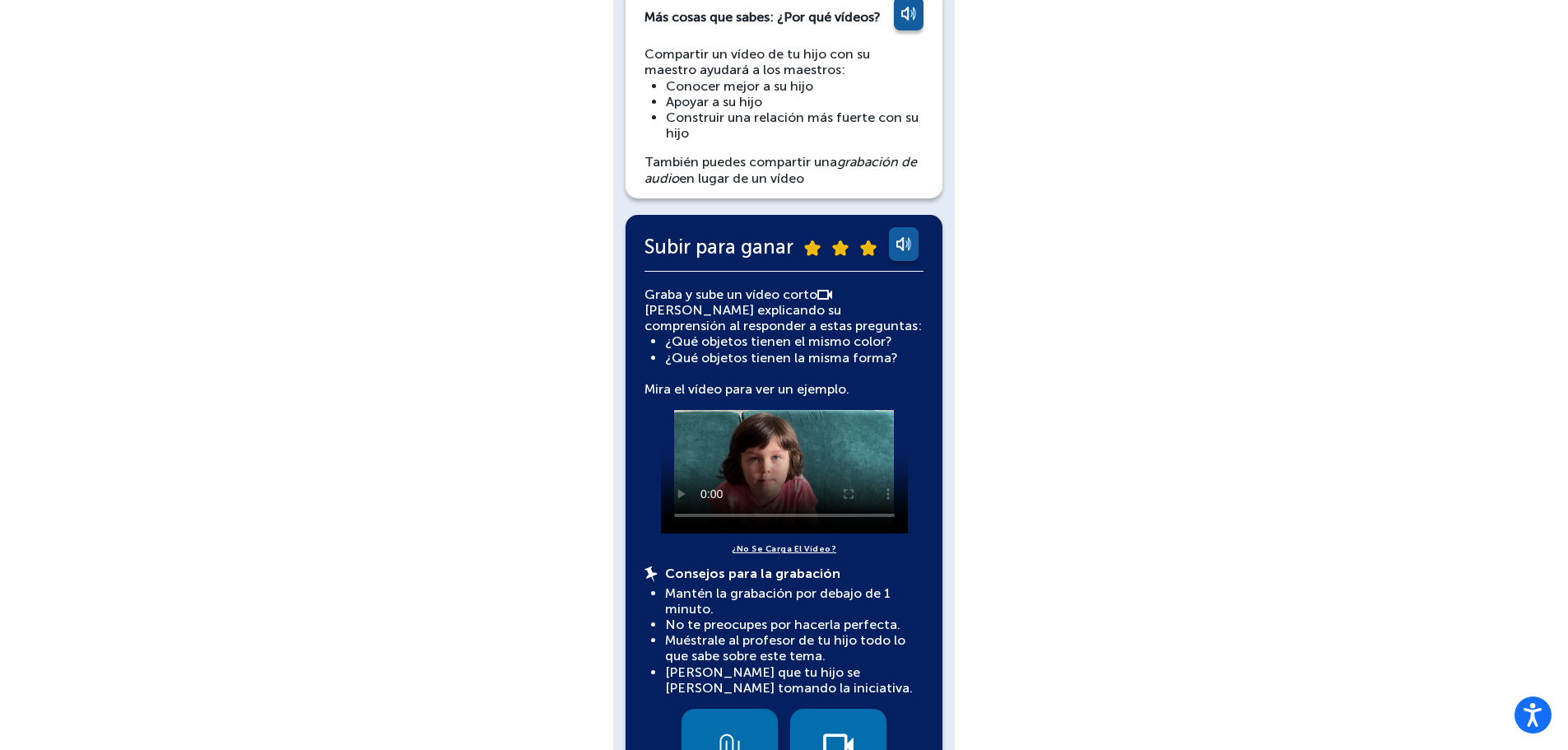
scroll to position [164, 0]
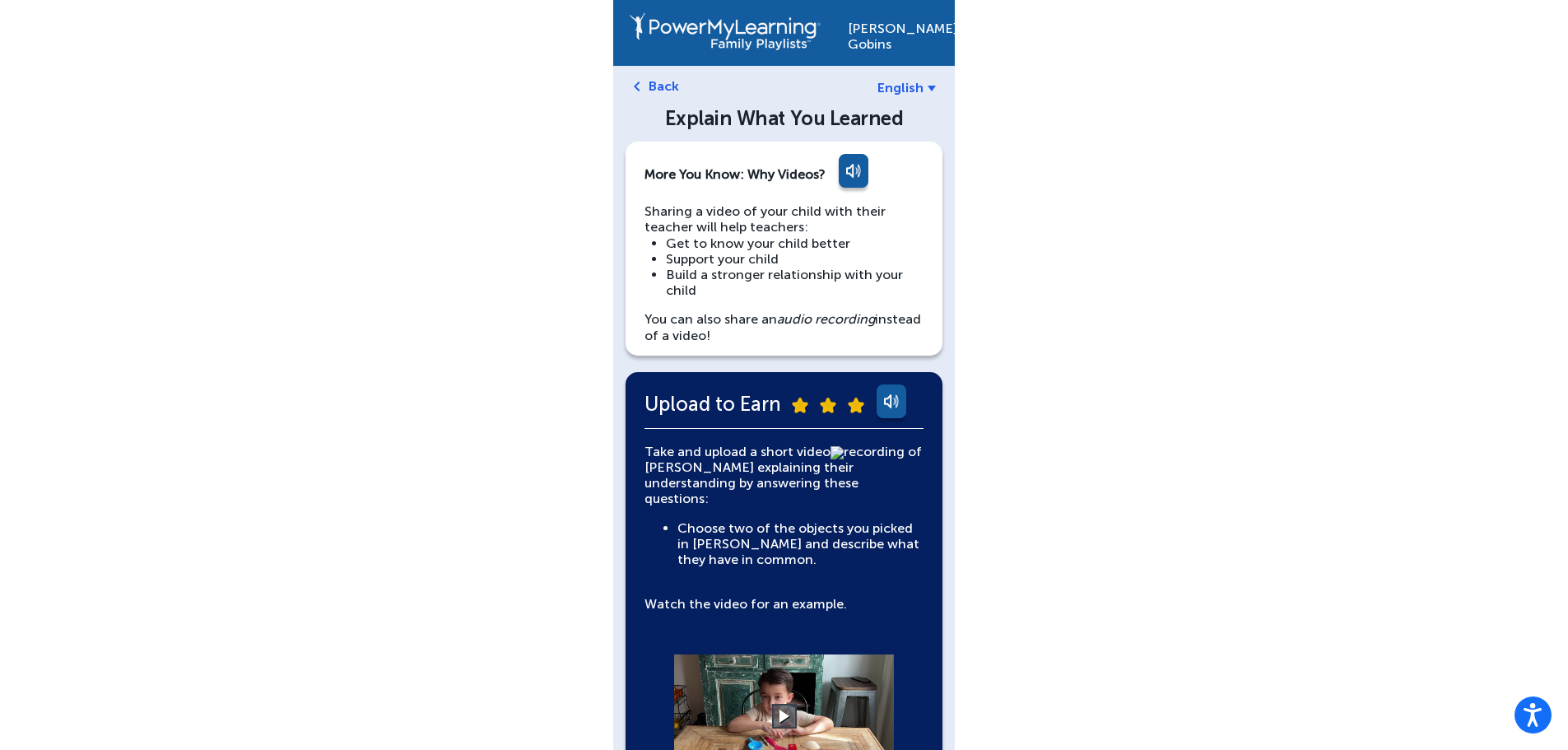
click at [913, 80] on span "English" at bounding box center [900, 88] width 46 height 16
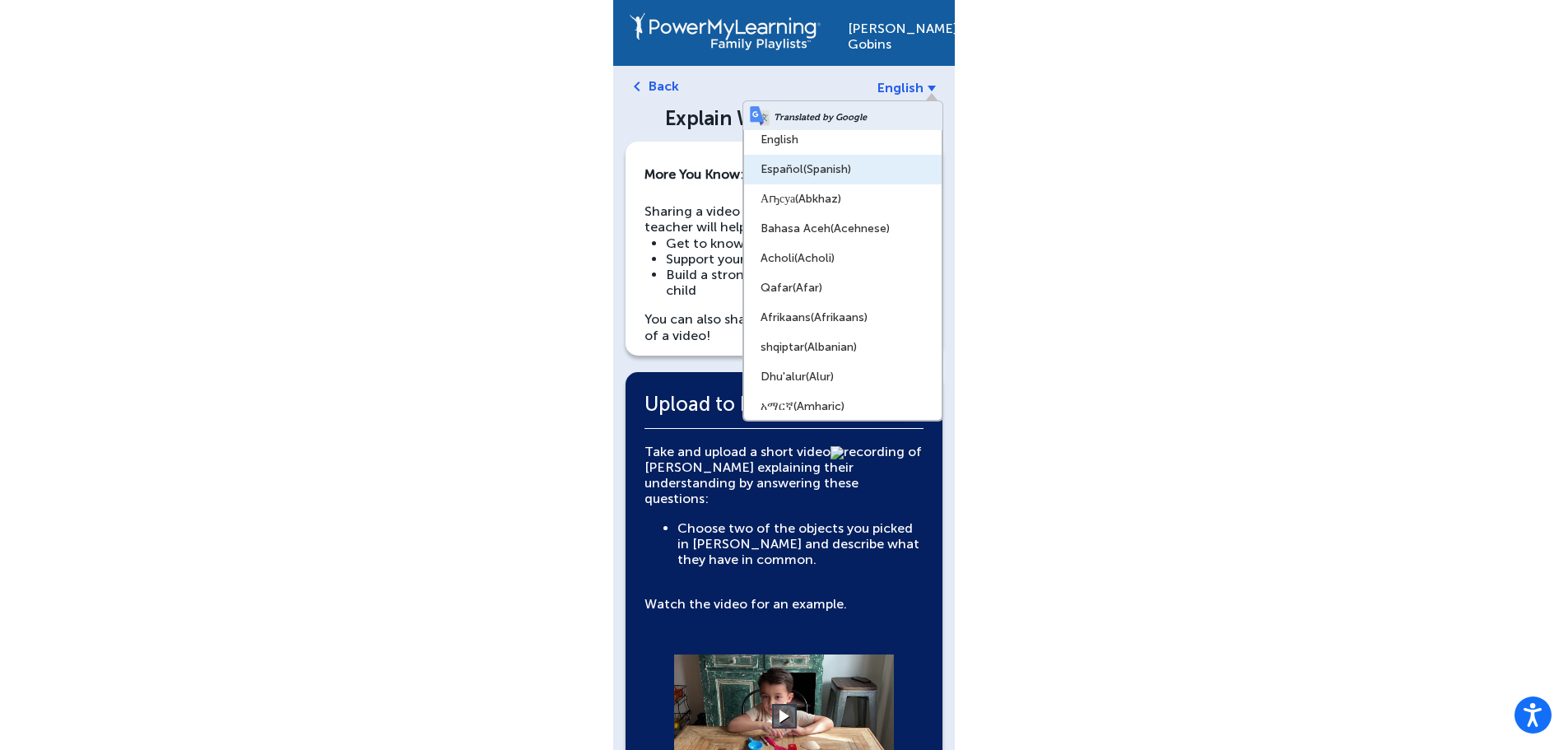
click at [819, 164] on span "(Spanish)" at bounding box center [827, 169] width 47 height 14
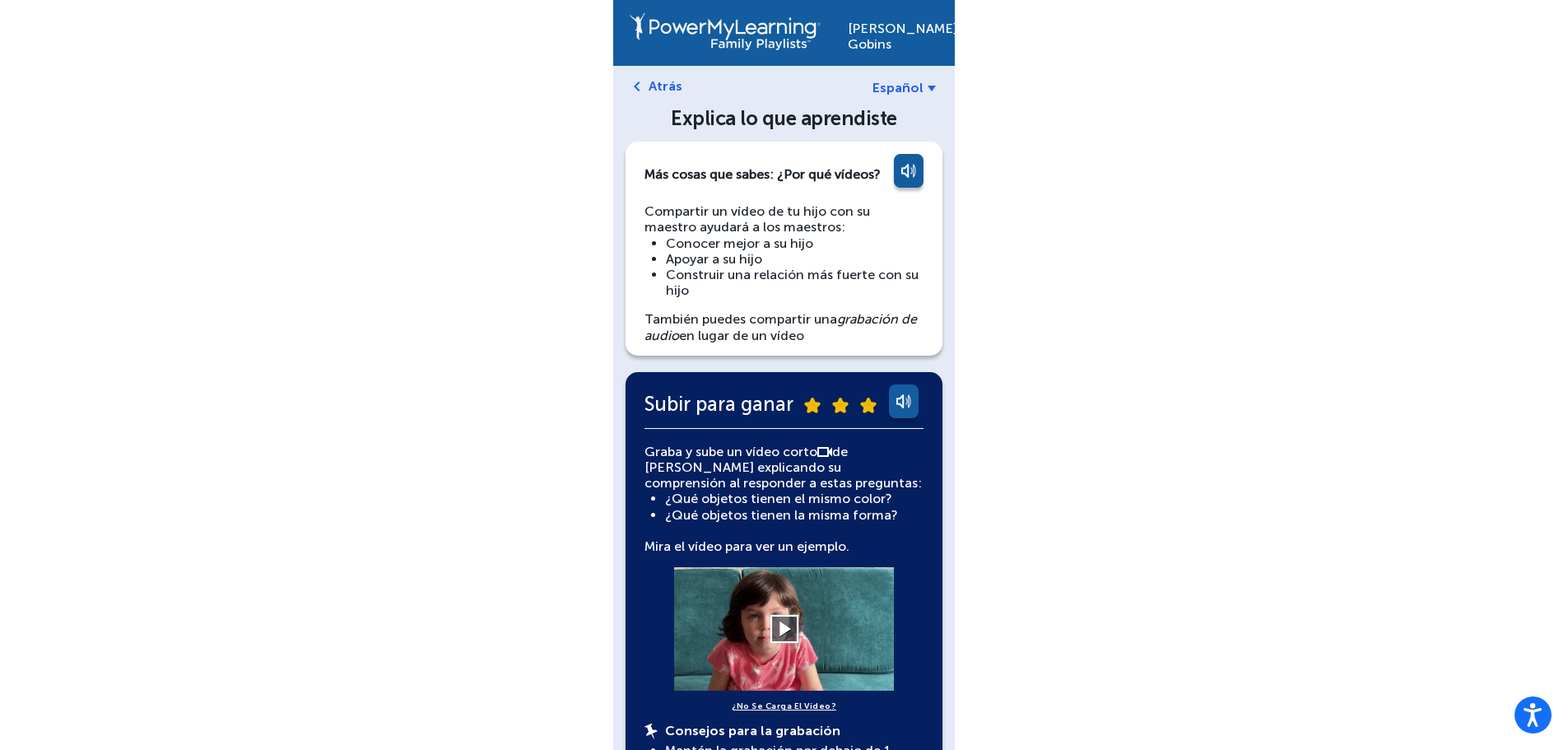
click at [788, 622] on button at bounding box center [784, 628] width 29 height 29
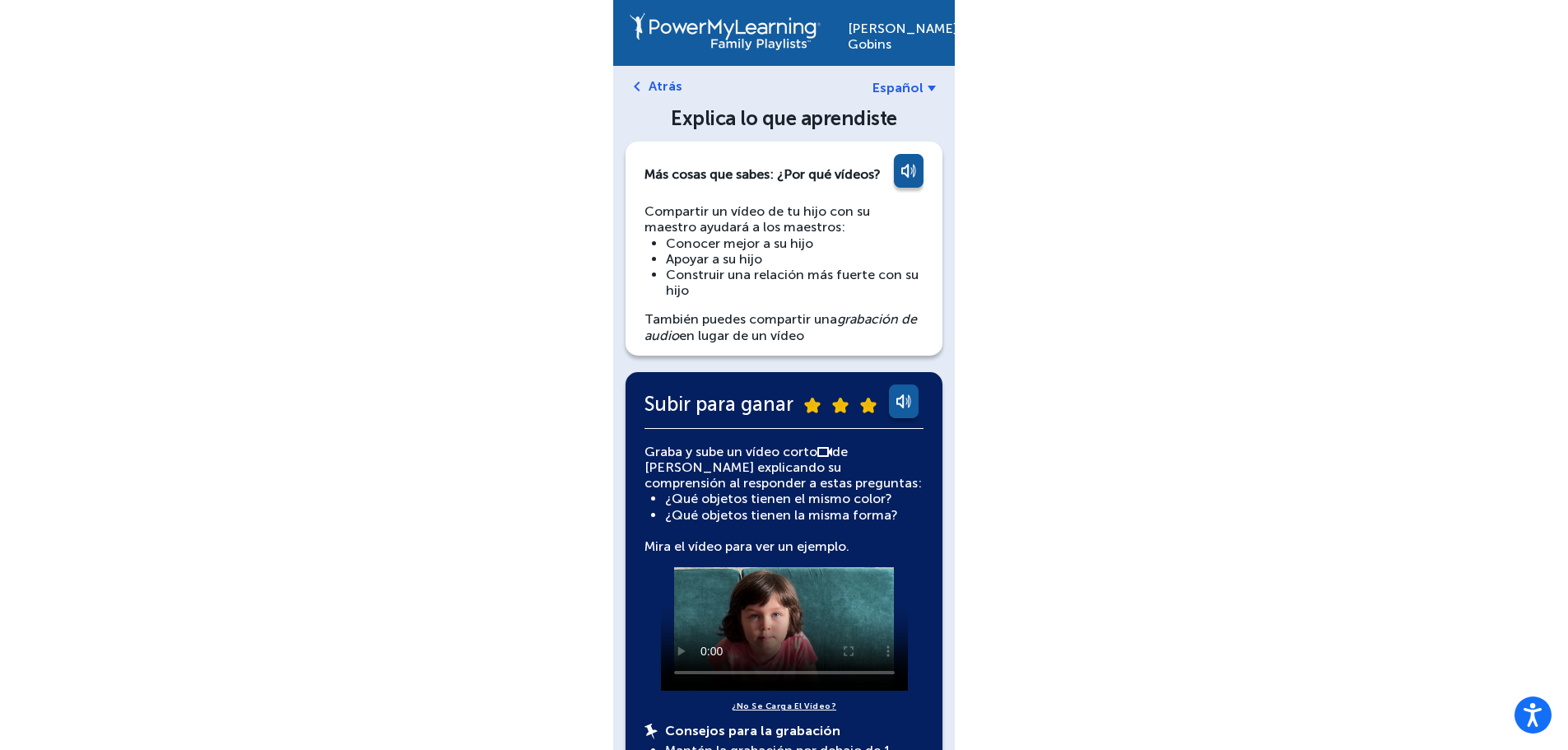
click at [910, 86] on span "Español" at bounding box center [898, 88] width 51 height 16
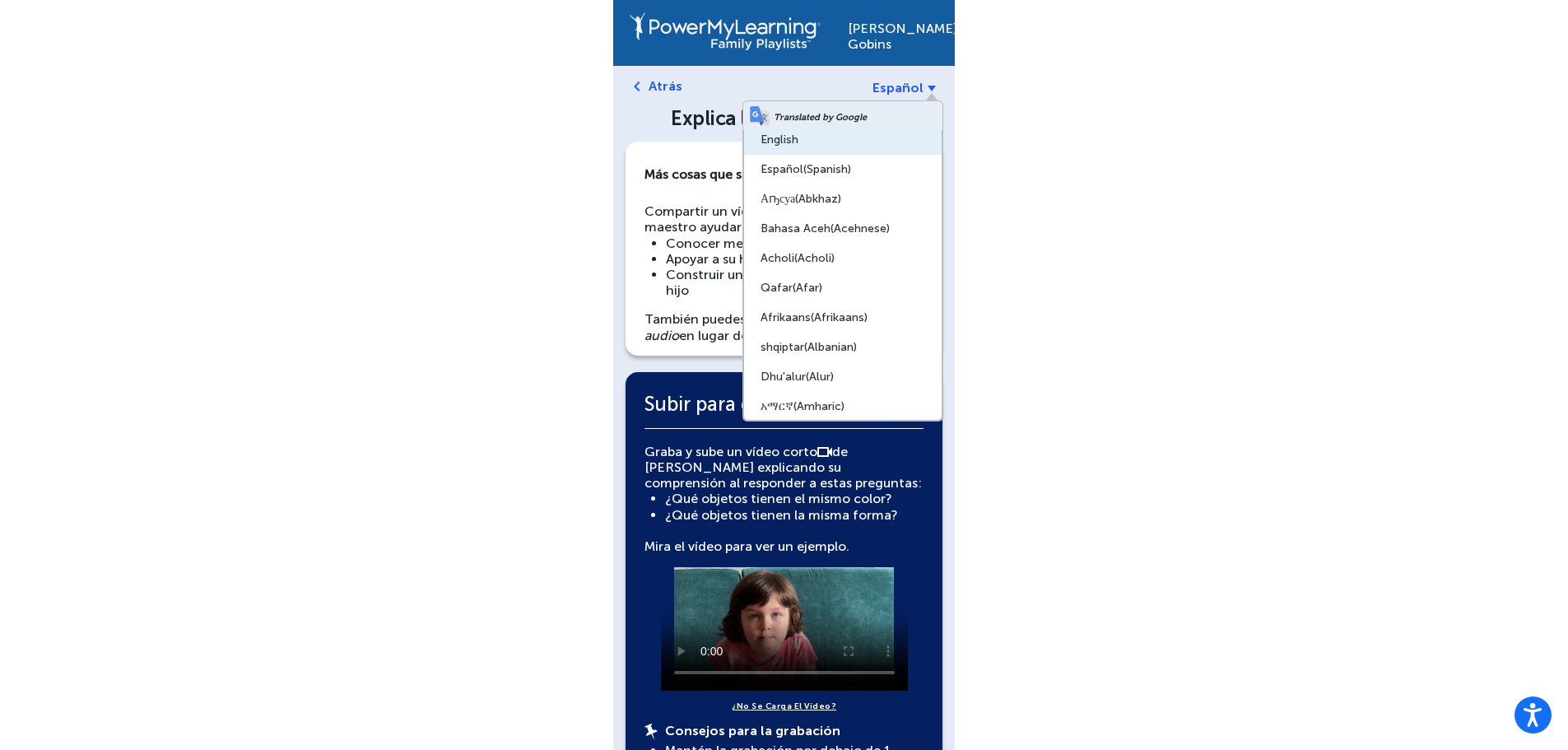
click at [819, 143] on link "English" at bounding box center [843, 140] width 198 height 30
